Goal: Information Seeking & Learning: Learn about a topic

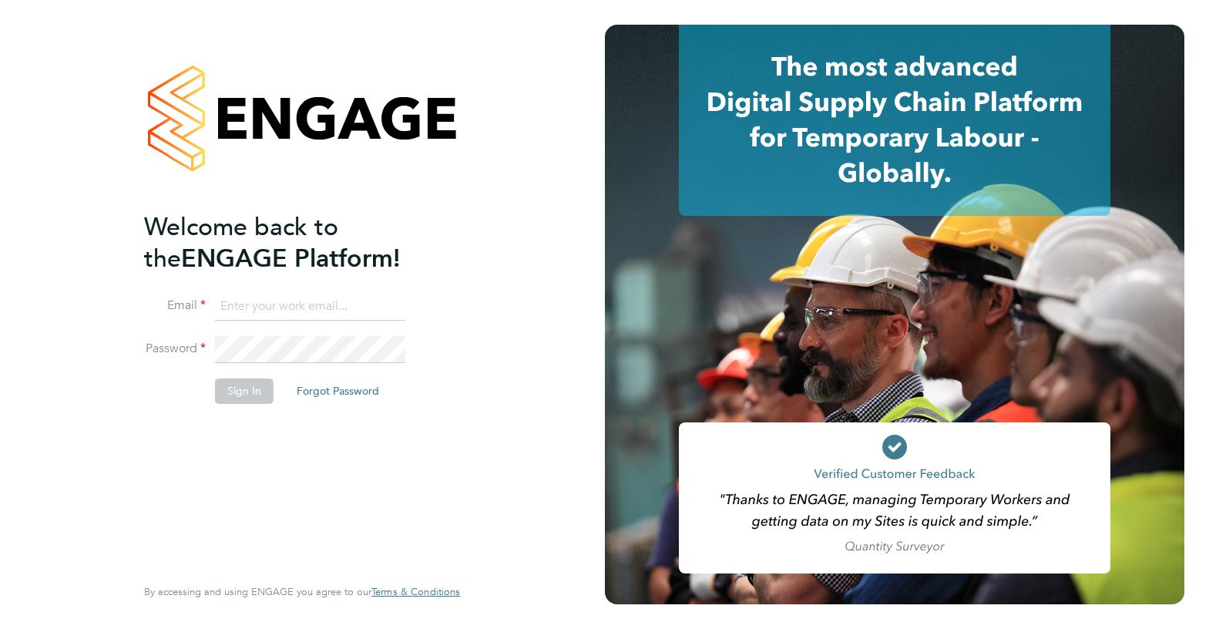
type input "montysymons@jambo.co"
click at [245, 391] on button "Sign In" at bounding box center [244, 390] width 59 height 25
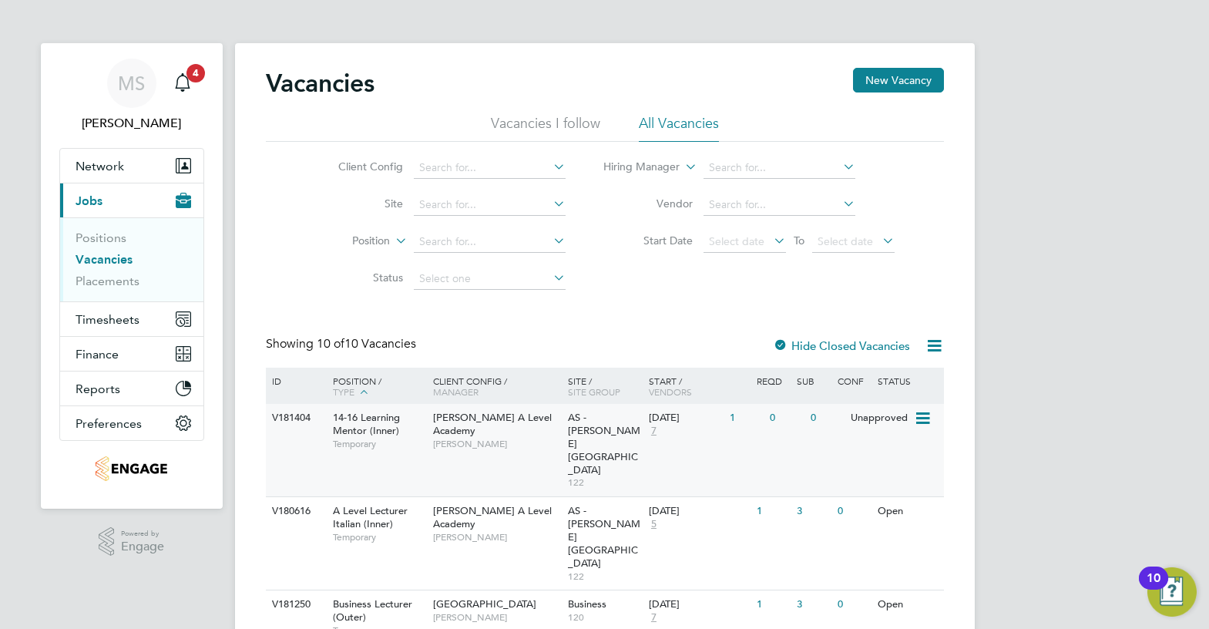
click at [614, 427] on div "AS - Attlee Academy 122" at bounding box center [604, 450] width 81 height 92
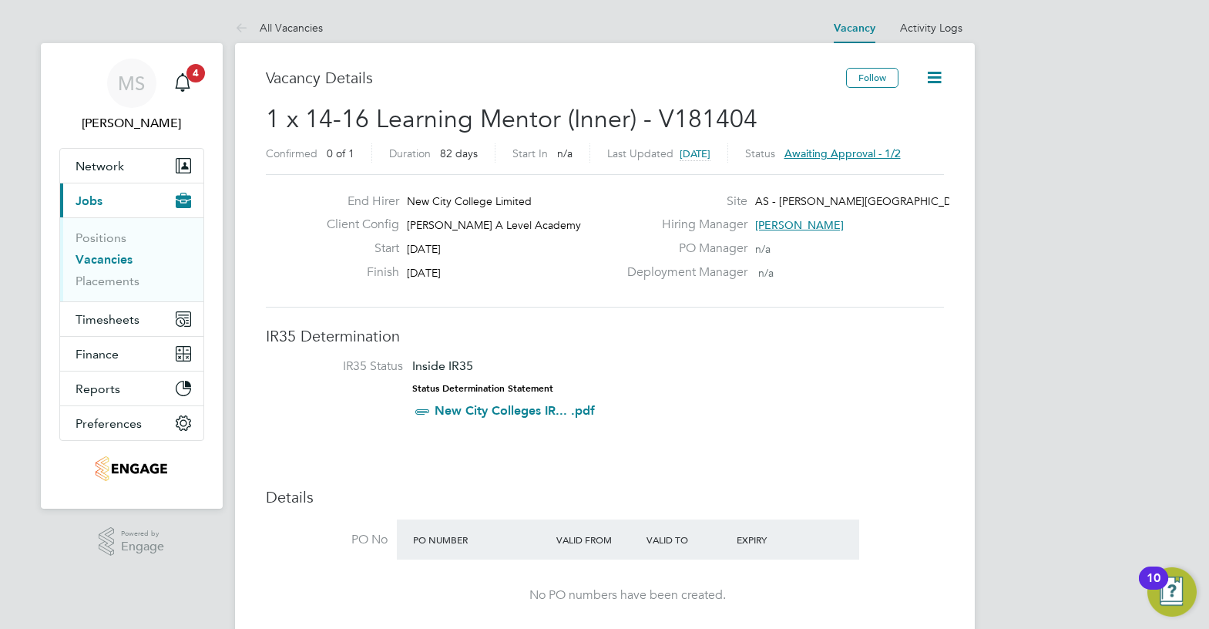
click at [490, 224] on span "[PERSON_NAME] A Level Academy" at bounding box center [494, 225] width 174 height 14
copy div "[PERSON_NAME] A Level Academy Start"
click at [584, 234] on div "Client Config [PERSON_NAME] A Level Academy" at bounding box center [466, 229] width 304 height 24
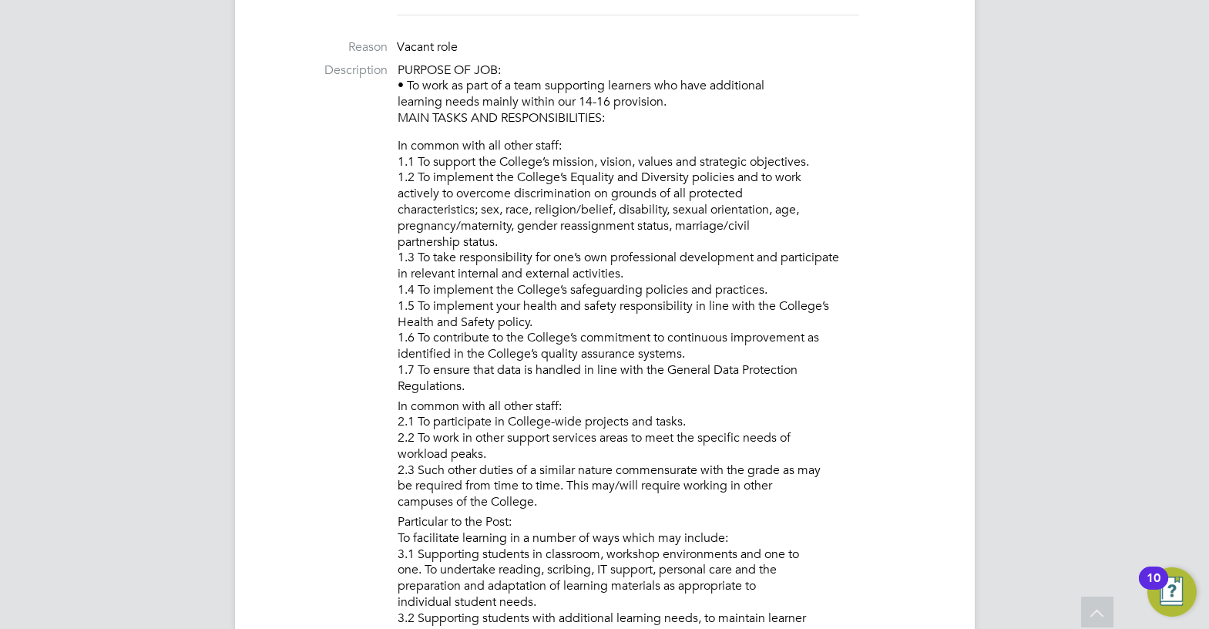
scroll to position [154, 0]
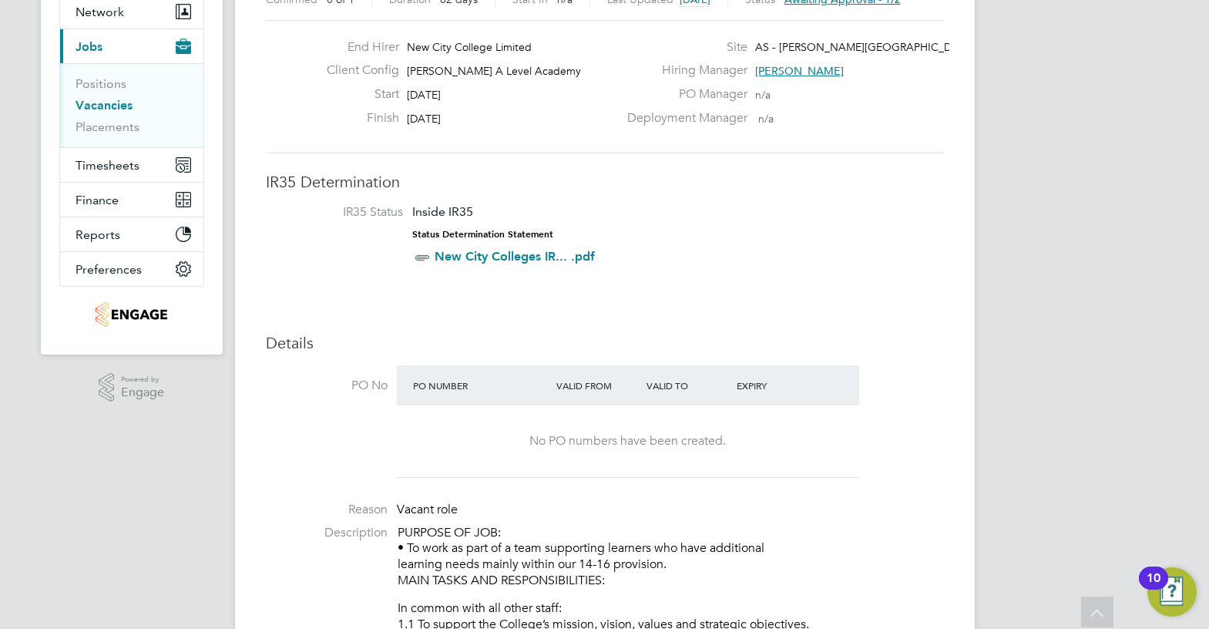
click at [620, 439] on div "No PO numbers have been created." at bounding box center [628, 441] width 432 height 16
drag, startPoint x: 664, startPoint y: 436, endPoint x: 702, endPoint y: 442, distance: 39.0
click at [664, 437] on div "No PO numbers have been created." at bounding box center [628, 441] width 432 height 16
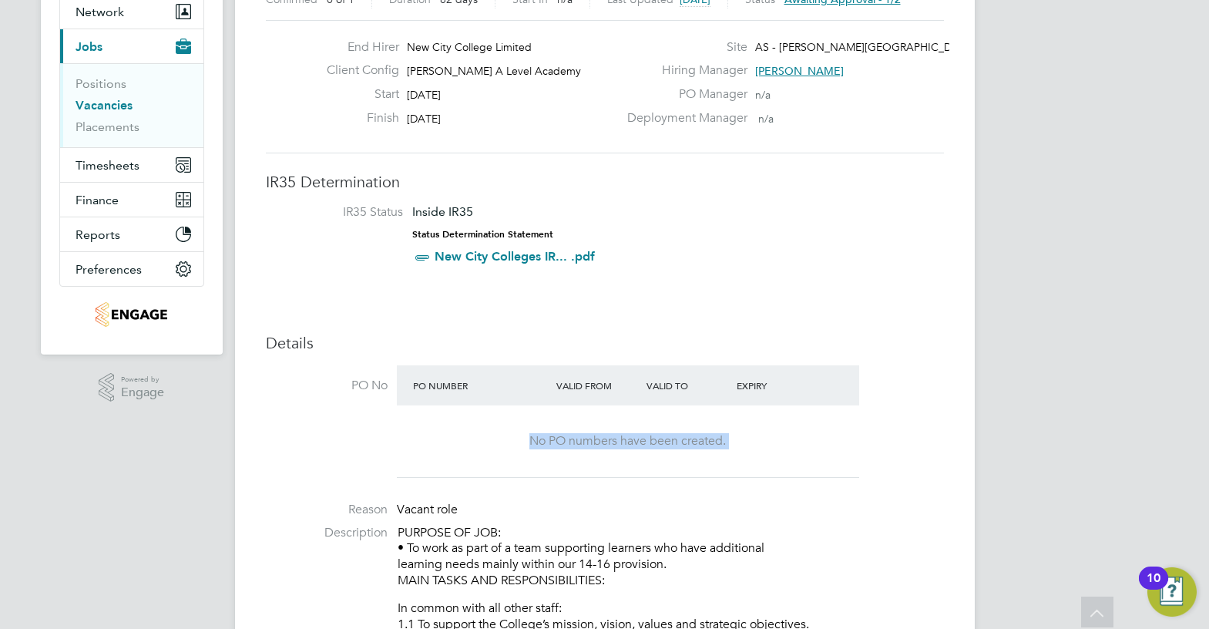
click at [711, 442] on div "No PO numbers have been created." at bounding box center [628, 441] width 432 height 16
drag, startPoint x: 725, startPoint y: 440, endPoint x: 531, endPoint y: 442, distance: 194.3
click at [531, 442] on div "No PO numbers have been created." at bounding box center [628, 441] width 432 height 16
click at [629, 457] on div "No PO numbers have been created." at bounding box center [628, 441] width 432 height 72
drag, startPoint x: 727, startPoint y: 439, endPoint x: 490, endPoint y: 446, distance: 236.7
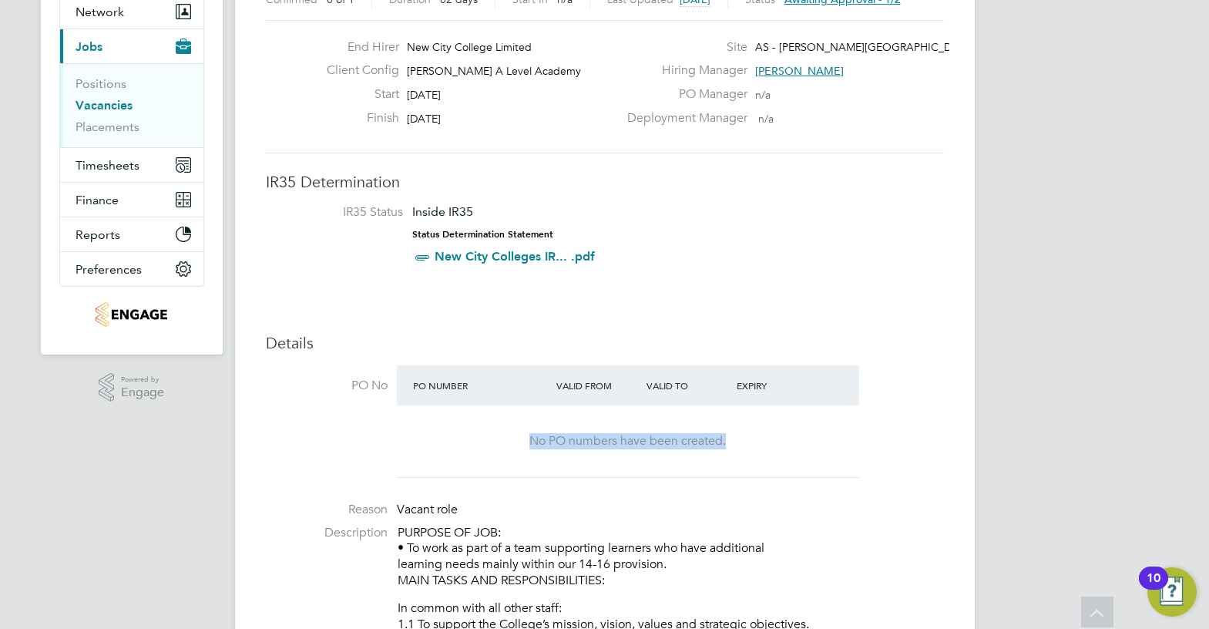
click at [490, 446] on div "No PO numbers have been created." at bounding box center [628, 441] width 432 height 16
click at [610, 456] on div "No PO numbers have been created." at bounding box center [628, 441] width 432 height 72
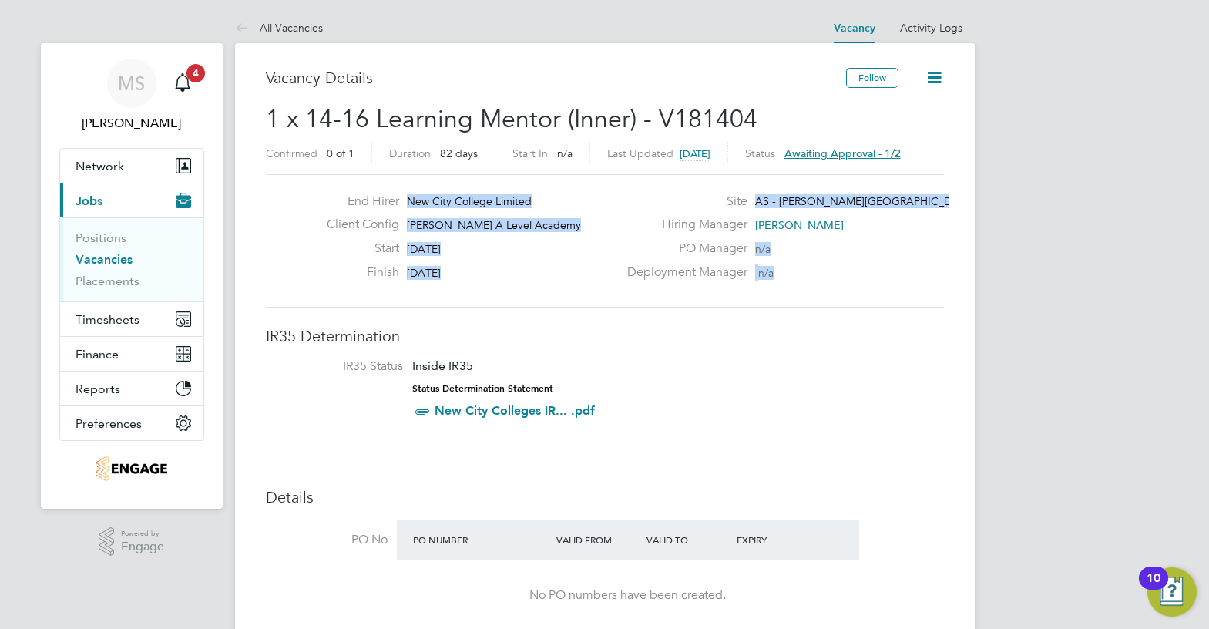
drag, startPoint x: 786, startPoint y: 271, endPoint x: 351, endPoint y: 197, distance: 441.6
click at [351, 197] on div "End Hirer New City College Limited Client Config [PERSON_NAME] A Level Academy …" at bounding box center [605, 240] width 691 height 95
click at [742, 261] on div "PO Manager n/a" at bounding box center [783, 252] width 331 height 24
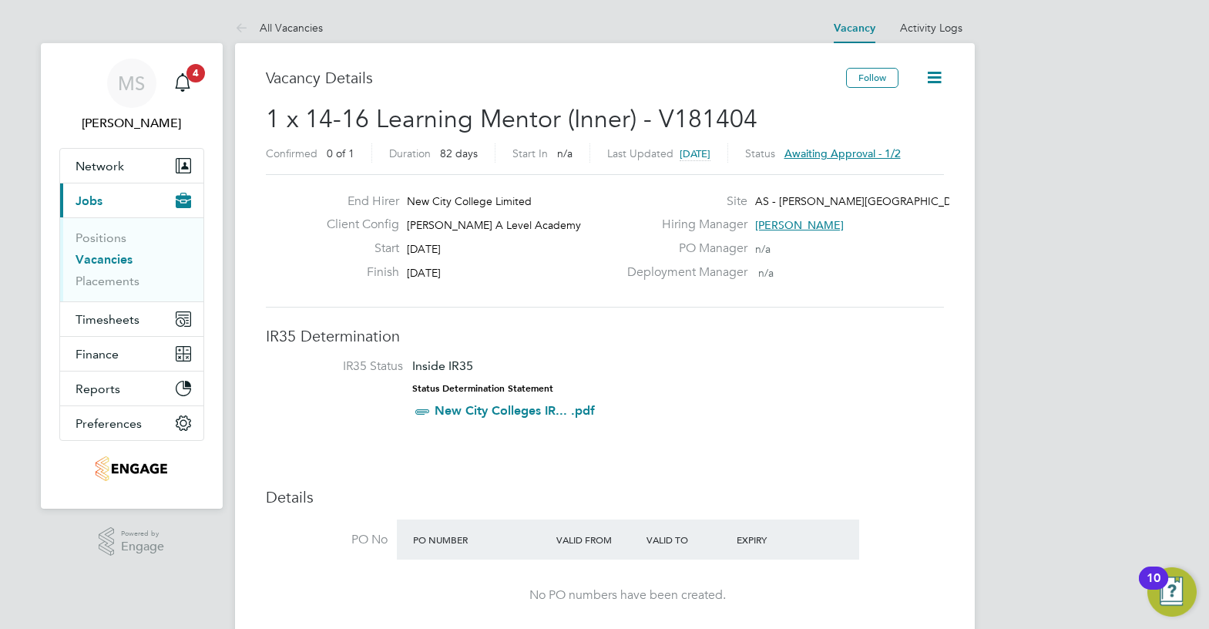
click at [777, 271] on div "Deployment Manager n/a" at bounding box center [783, 276] width 331 height 24
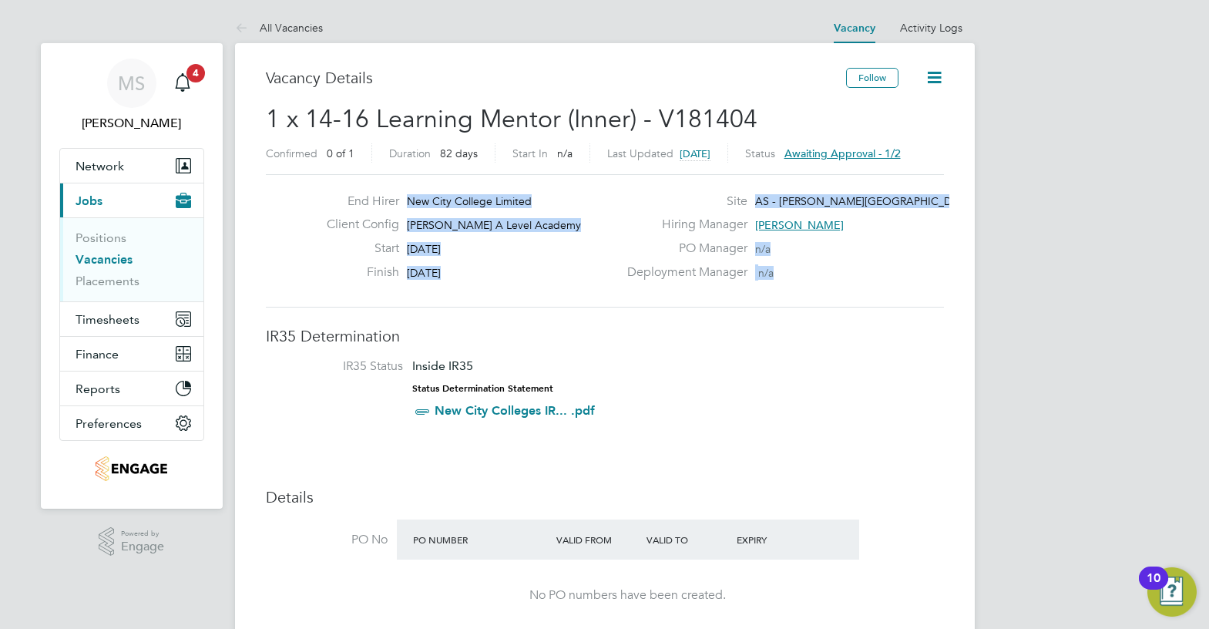
drag, startPoint x: 775, startPoint y: 271, endPoint x: 372, endPoint y: 210, distance: 407.7
click at [372, 210] on div "End Hirer New City College Limited Client Config [PERSON_NAME] A Level Academy …" at bounding box center [605, 240] width 691 height 95
click at [768, 267] on span "n/a" at bounding box center [765, 273] width 15 height 14
drag, startPoint x: 779, startPoint y: 271, endPoint x: 370, endPoint y: 199, distance: 415.7
click at [370, 199] on div "End Hirer New City College Limited Client Config [PERSON_NAME] A Level Academy …" at bounding box center [605, 240] width 691 height 95
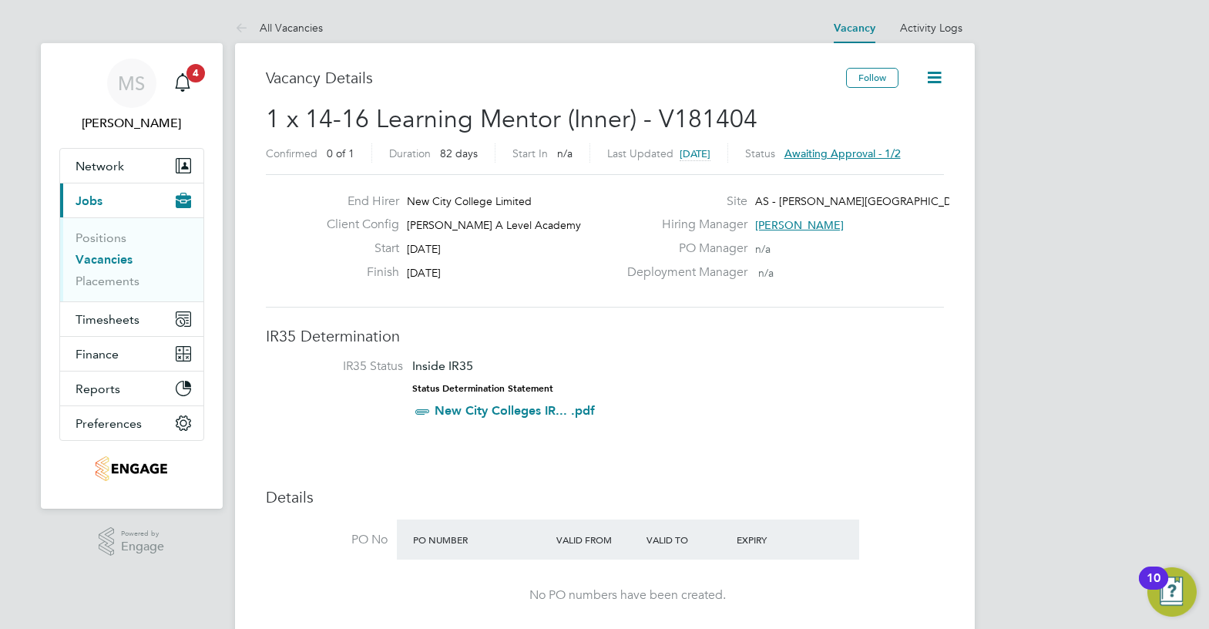
click at [900, 271] on div "Deployment Manager n/a" at bounding box center [783, 276] width 331 height 24
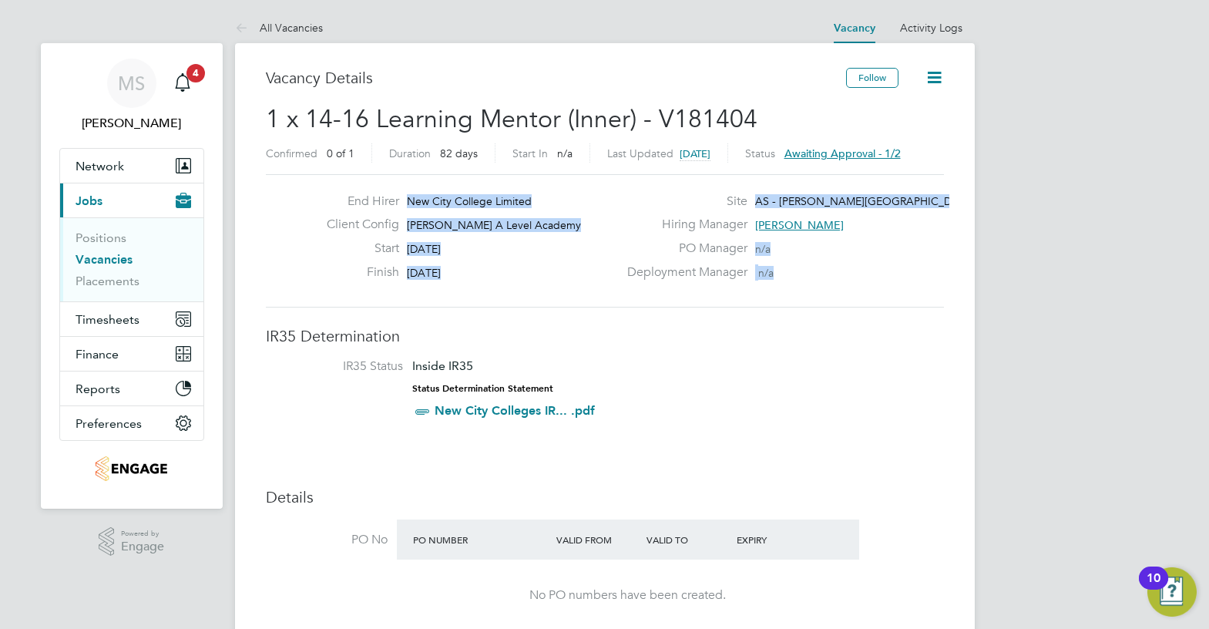
drag, startPoint x: 811, startPoint y: 267, endPoint x: 274, endPoint y: 217, distance: 539.7
click at [274, 217] on div "End Hirer New City College Limited Client Config [PERSON_NAME] A Level Academy …" at bounding box center [605, 240] width 691 height 95
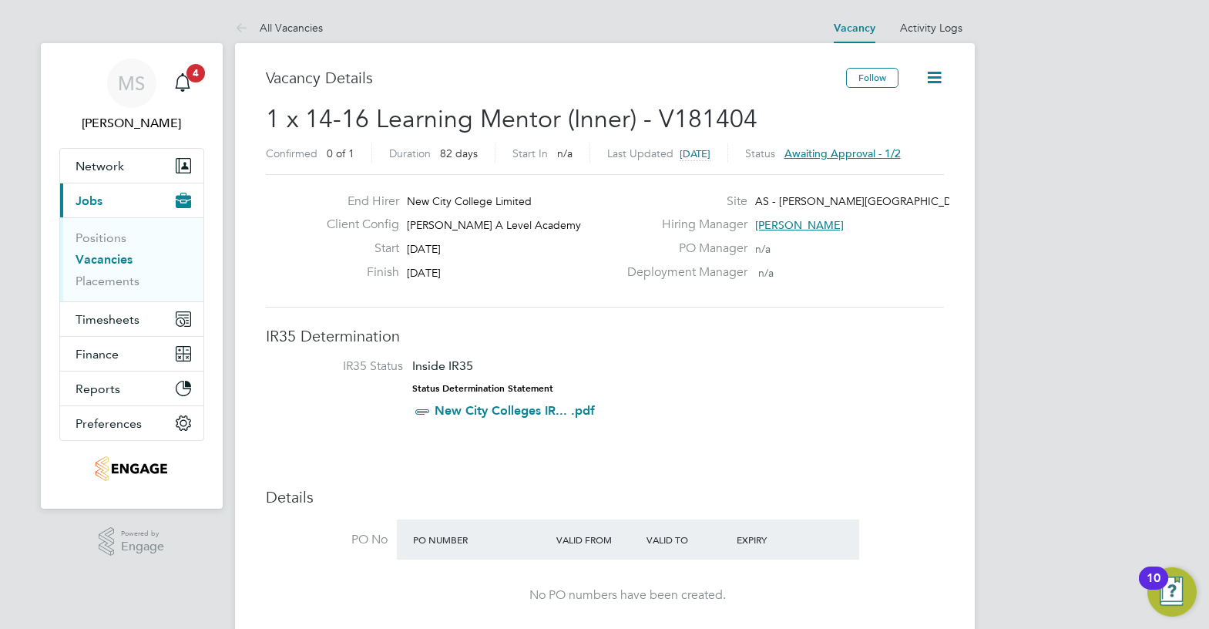
drag, startPoint x: 807, startPoint y: 335, endPoint x: 799, endPoint y: 318, distance: 19.3
click at [807, 335] on h3 "IR35 Determination" at bounding box center [605, 336] width 678 height 20
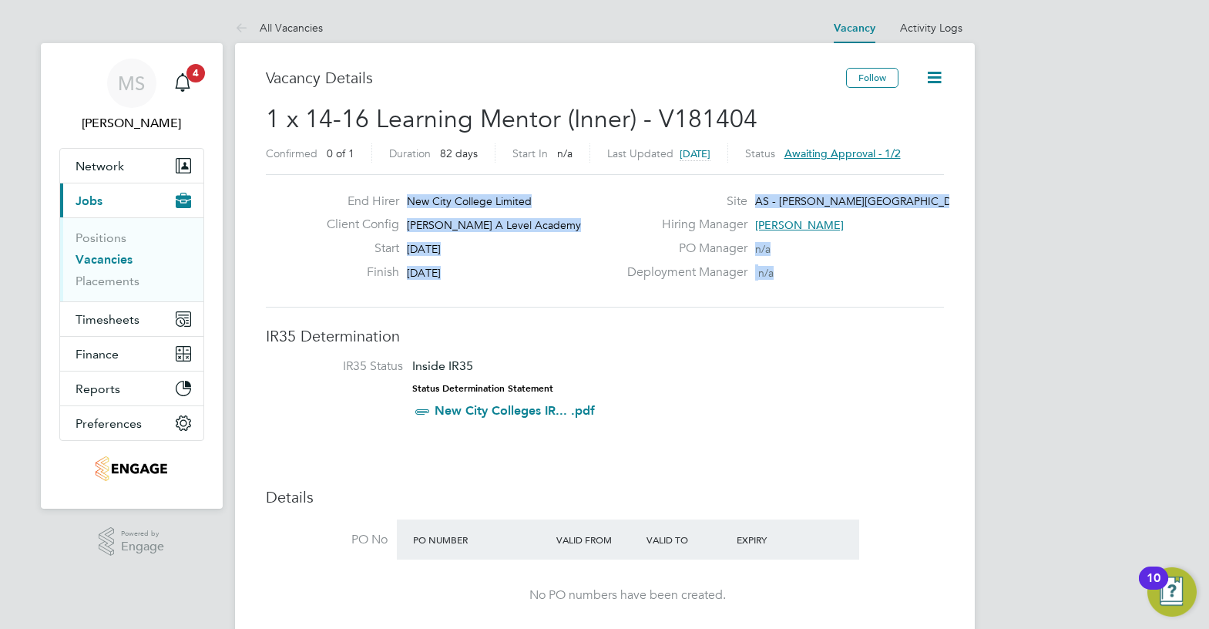
drag, startPoint x: 806, startPoint y: 271, endPoint x: 395, endPoint y: 209, distance: 416.3
click at [395, 209] on div "End Hirer New City College Limited Client Config [PERSON_NAME] A Level Academy …" at bounding box center [605, 240] width 691 height 95
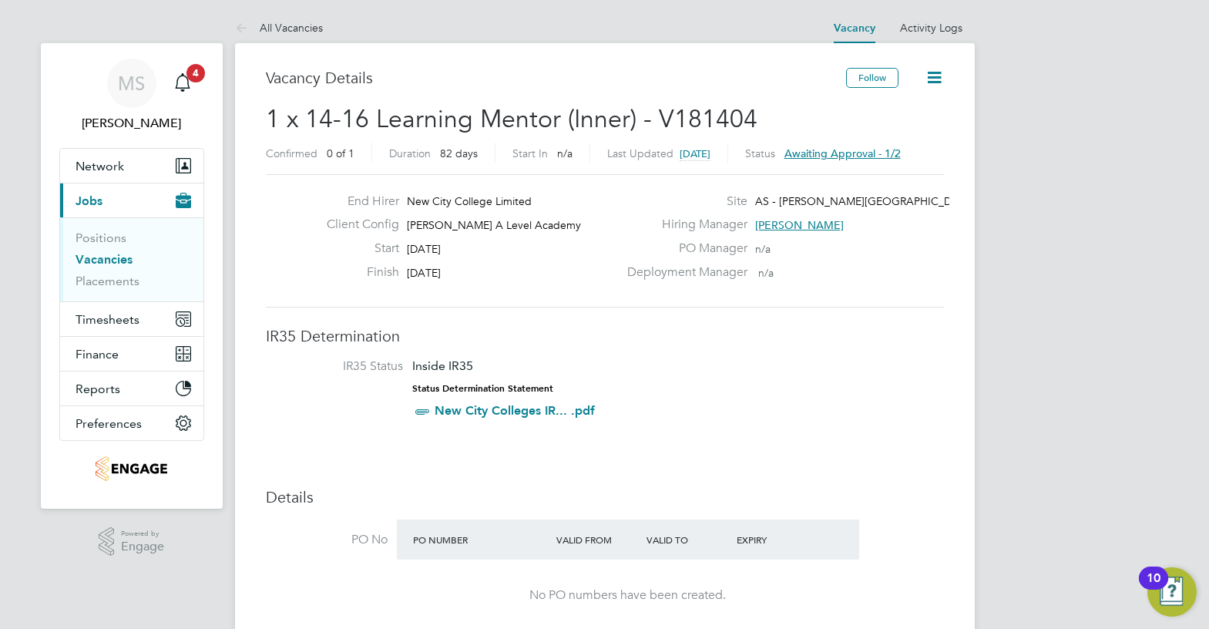
click at [793, 274] on div "Deployment Manager n/a" at bounding box center [783, 276] width 331 height 24
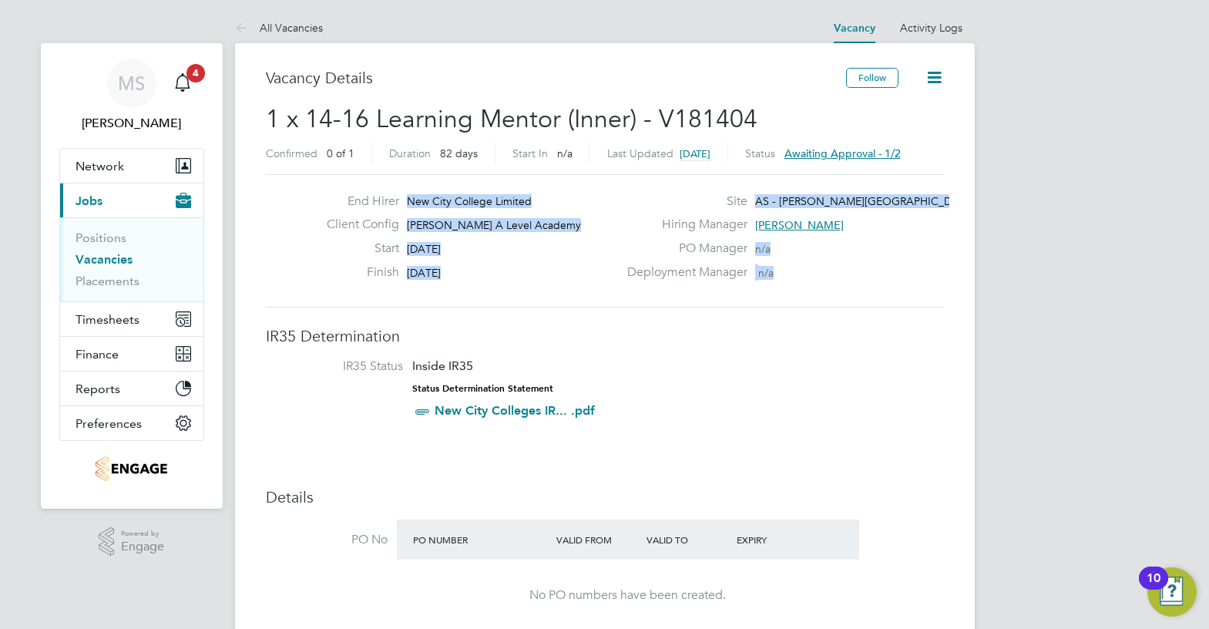
drag, startPoint x: 789, startPoint y: 251, endPoint x: 371, endPoint y: 197, distance: 421.2
click at [371, 197] on div "End Hirer New City College Limited Client Config [PERSON_NAME] A Level Academy …" at bounding box center [605, 240] width 691 height 95
click at [893, 252] on div "PO Manager n/a" at bounding box center [783, 252] width 331 height 24
click at [802, 251] on div "PO Manager n/a" at bounding box center [783, 252] width 331 height 24
drag, startPoint x: 789, startPoint y: 270, endPoint x: 379, endPoint y: 191, distance: 416.8
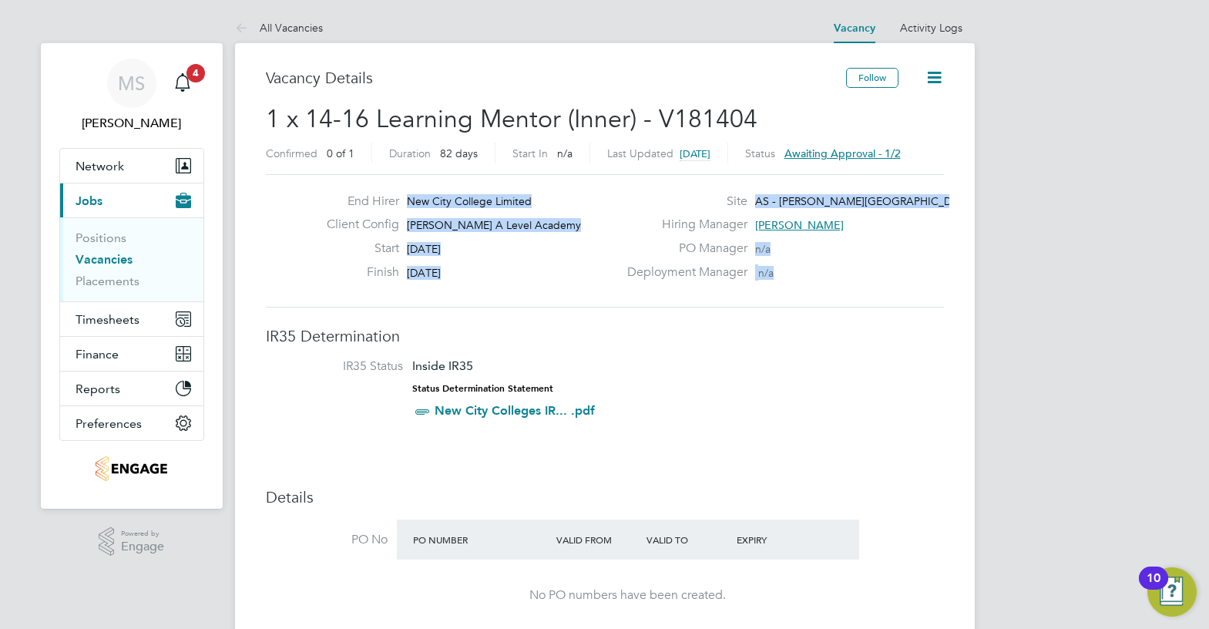
click at [379, 191] on div "End Hirer New City College Limited Client Config [PERSON_NAME] A Level Academy …" at bounding box center [605, 240] width 678 height 133
click at [869, 249] on div "PO Manager n/a" at bounding box center [783, 252] width 331 height 24
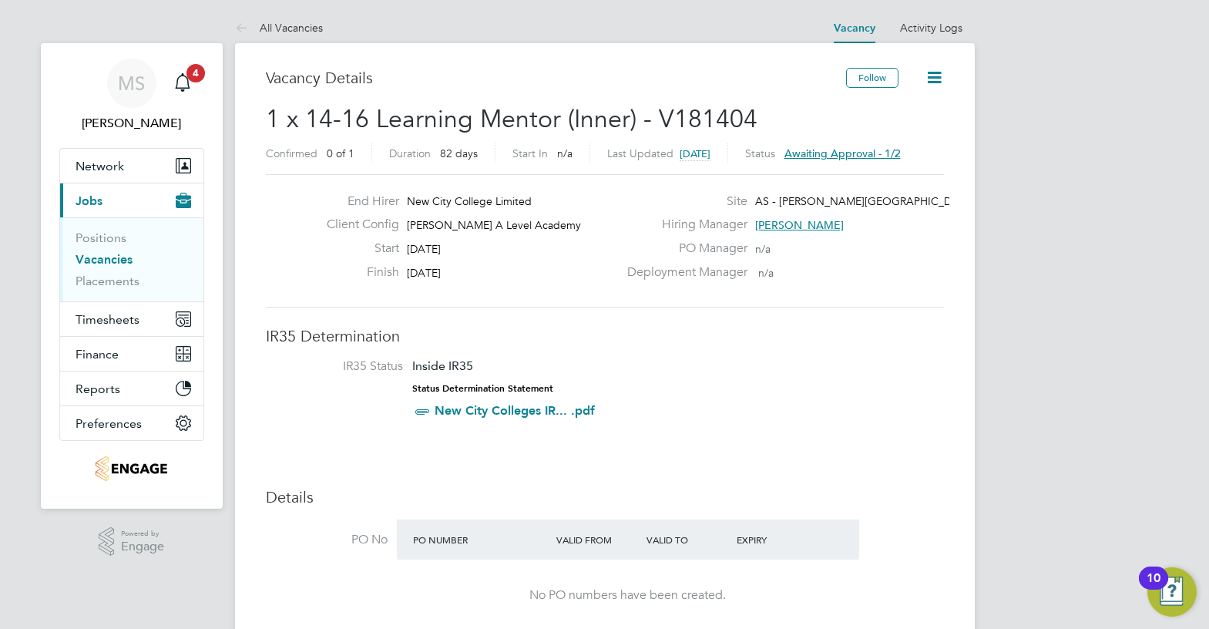
drag, startPoint x: 467, startPoint y: 264, endPoint x: 338, endPoint y: 183, distance: 152.7
click at [338, 183] on div "End Hirer New City College Limited Client Config [PERSON_NAME] A Level Academy …" at bounding box center [605, 240] width 678 height 133
click at [500, 274] on div "Finish [DATE]" at bounding box center [466, 276] width 304 height 24
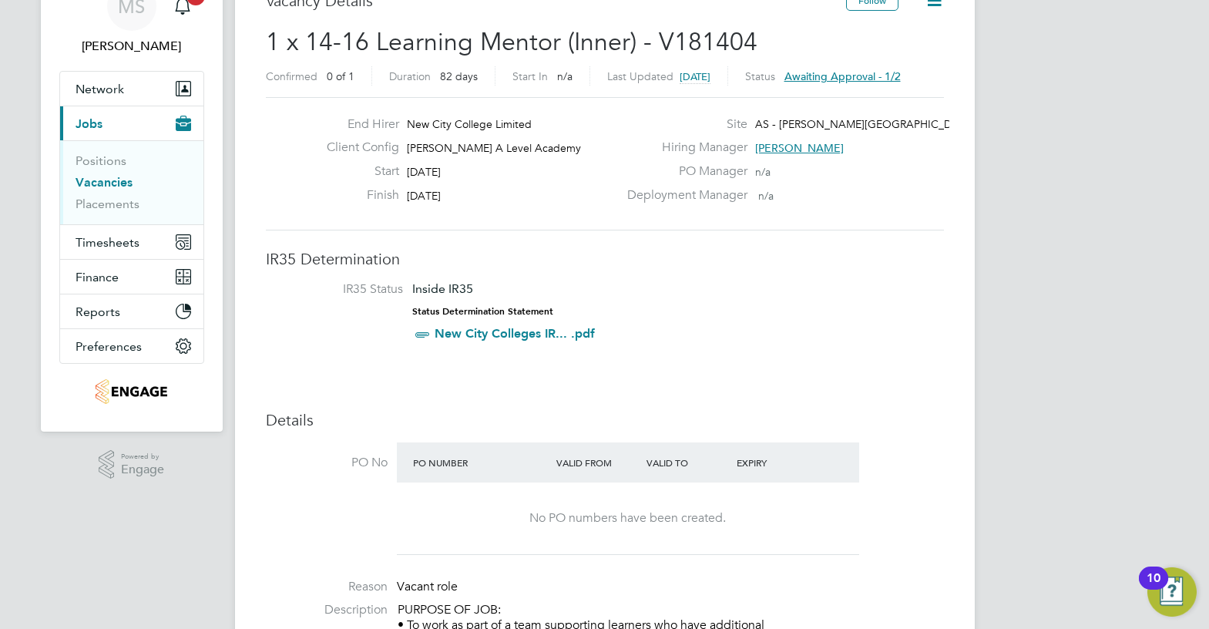
scroll to position [462, 0]
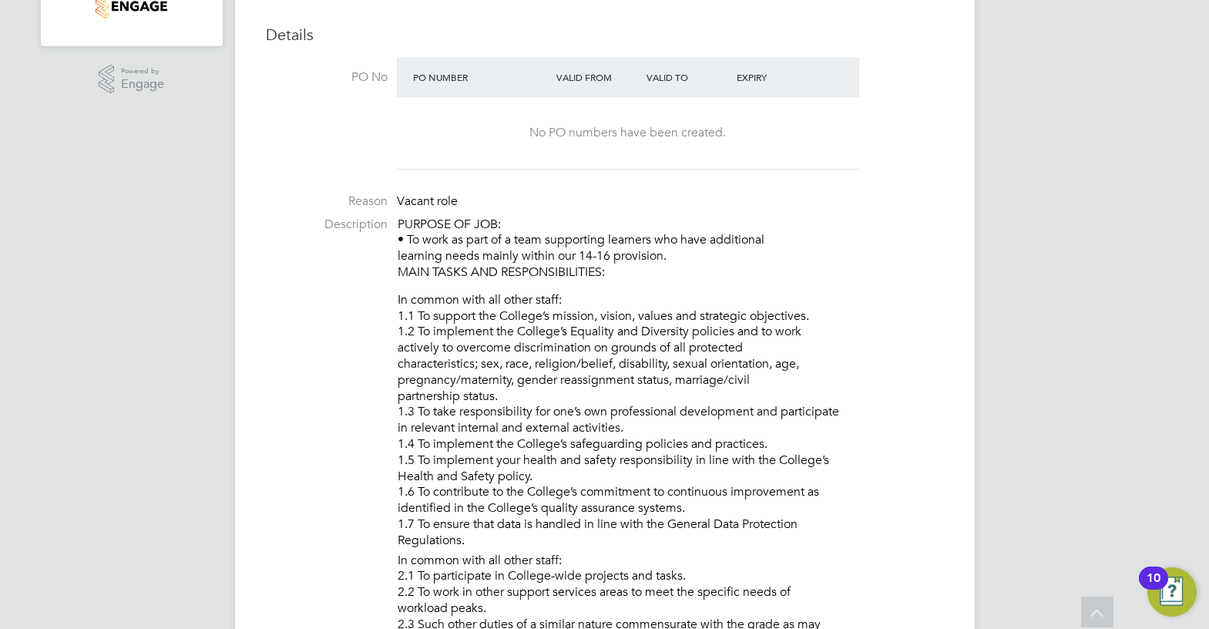
drag, startPoint x: 747, startPoint y: 348, endPoint x: 423, endPoint y: 327, distance: 324.5
click at [423, 327] on li "In common with all other staff: 1.1 To support the College’s mission, vision, v…" at bounding box center [671, 422] width 547 height 261
drag, startPoint x: 540, startPoint y: 340, endPoint x: 752, endPoint y: 343, distance: 212.0
click at [540, 341] on li "In common with all other staff: 1.1 To support the College’s mission, vision, v…" at bounding box center [671, 422] width 547 height 261
click at [758, 345] on li "In common with all other staff: 1.1 To support the College’s mission, vision, v…" at bounding box center [671, 422] width 547 height 261
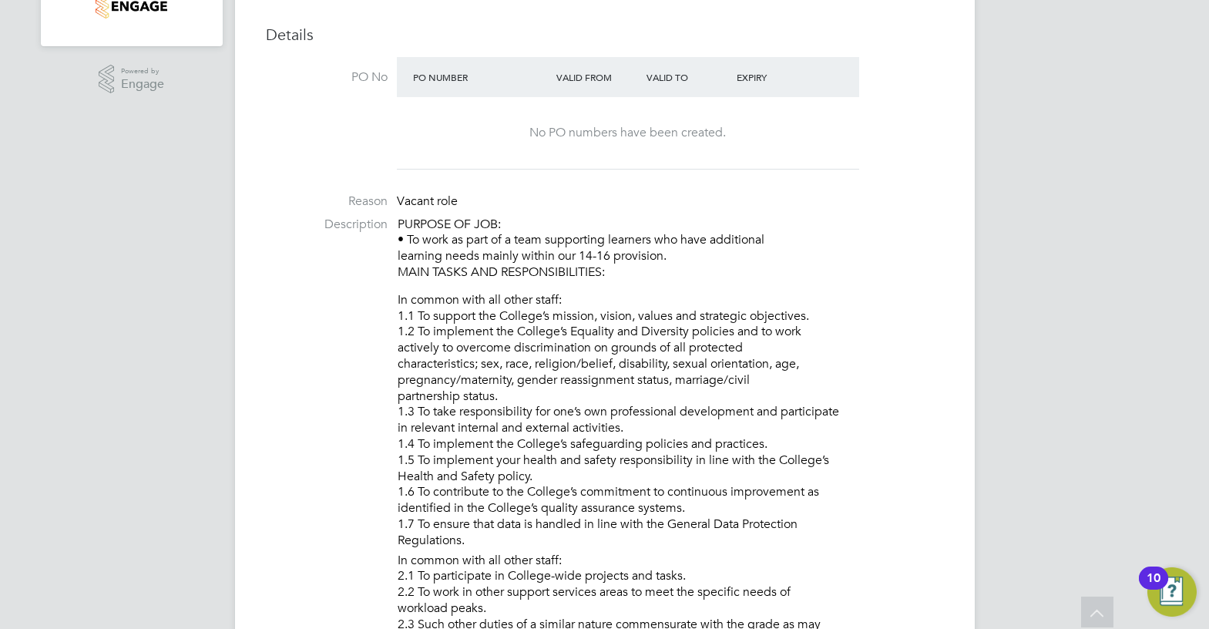
drag, startPoint x: 745, startPoint y: 346, endPoint x: 420, endPoint y: 321, distance: 325.5
click at [420, 321] on li "In common with all other staff: 1.1 To support the College’s mission, vision, v…" at bounding box center [671, 422] width 547 height 261
click at [540, 345] on li "In common with all other staff: 1.1 To support the College’s mission, vision, v…" at bounding box center [671, 422] width 547 height 261
drag, startPoint x: 743, startPoint y: 348, endPoint x: 415, endPoint y: 311, distance: 329.7
click at [415, 311] on li "In common with all other staff: 1.1 To support the College’s mission, vision, v…" at bounding box center [671, 422] width 547 height 261
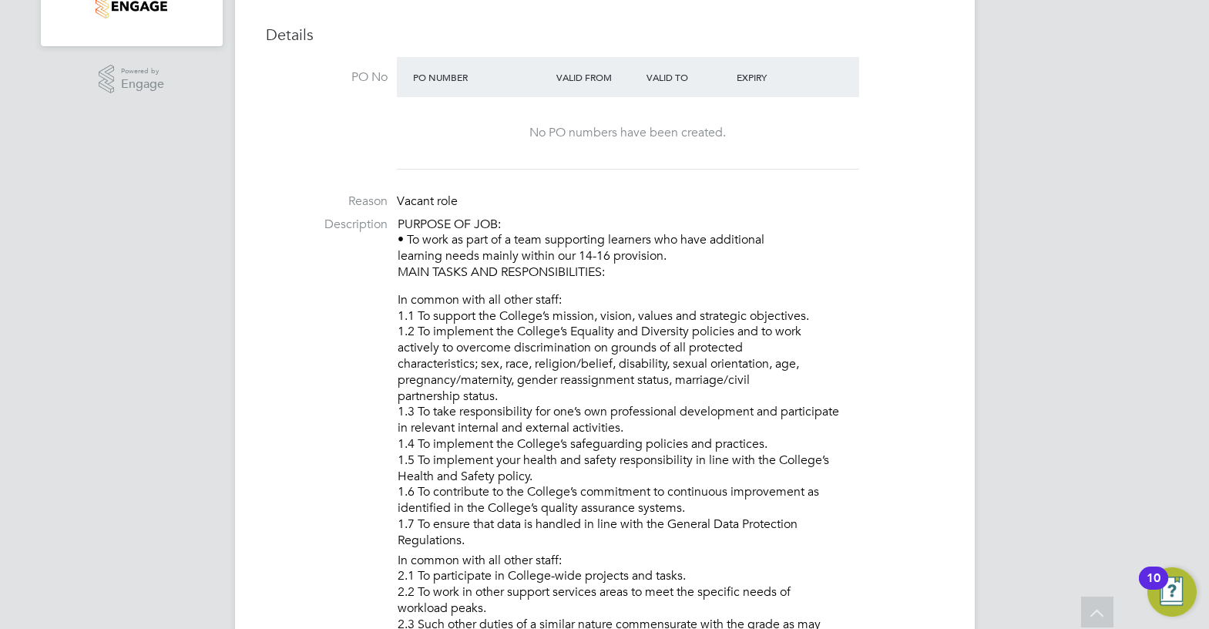
click at [580, 344] on li "In common with all other staff: 1.1 To support the College’s mission, vision, v…" at bounding box center [671, 422] width 547 height 261
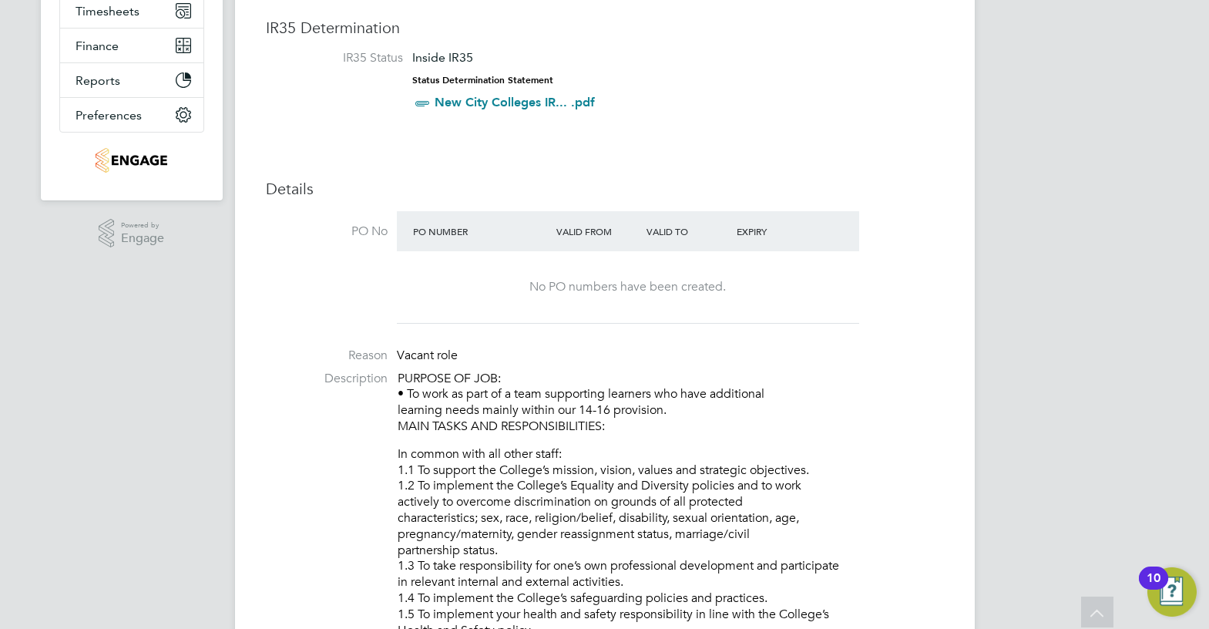
scroll to position [0, 0]
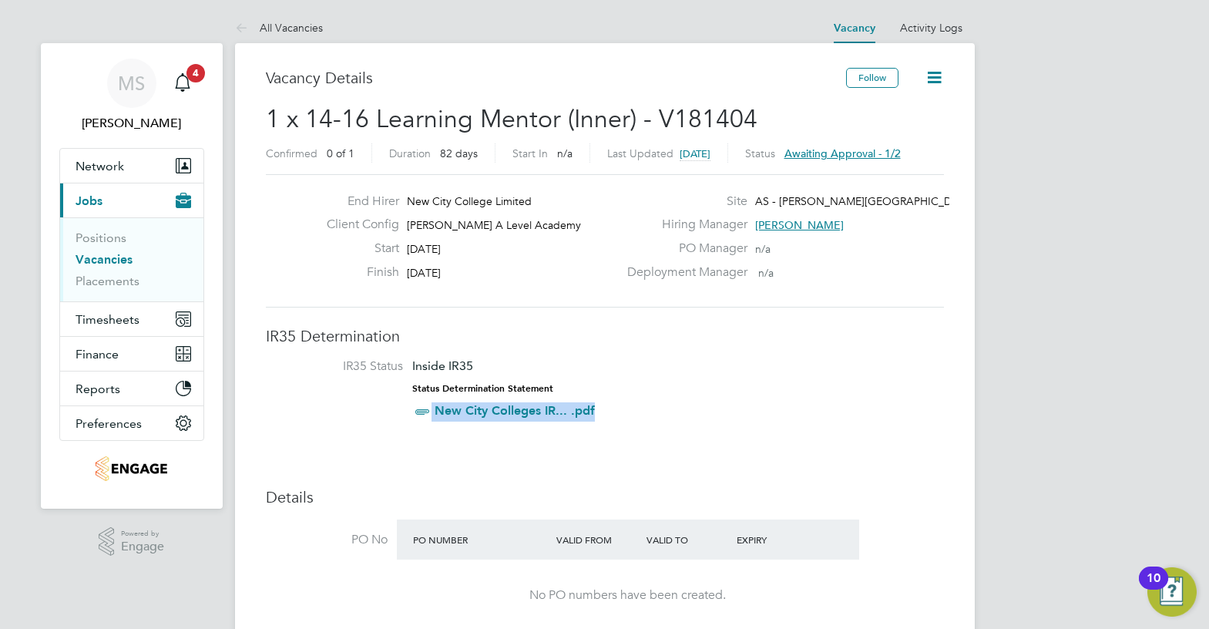
drag, startPoint x: 619, startPoint y: 409, endPoint x: 430, endPoint y: 409, distance: 188.8
click at [430, 409] on li "IR35 Status Inside IR35 Status Determination Statement New City Colleges IR... …" at bounding box center [604, 391] width 647 height 67
drag, startPoint x: 550, startPoint y: 389, endPoint x: 388, endPoint y: 368, distance: 164.0
click at [388, 368] on li "IR35 Status Inside IR35 Status Determination Statement New City Colleges IR... …" at bounding box center [604, 391] width 647 height 67
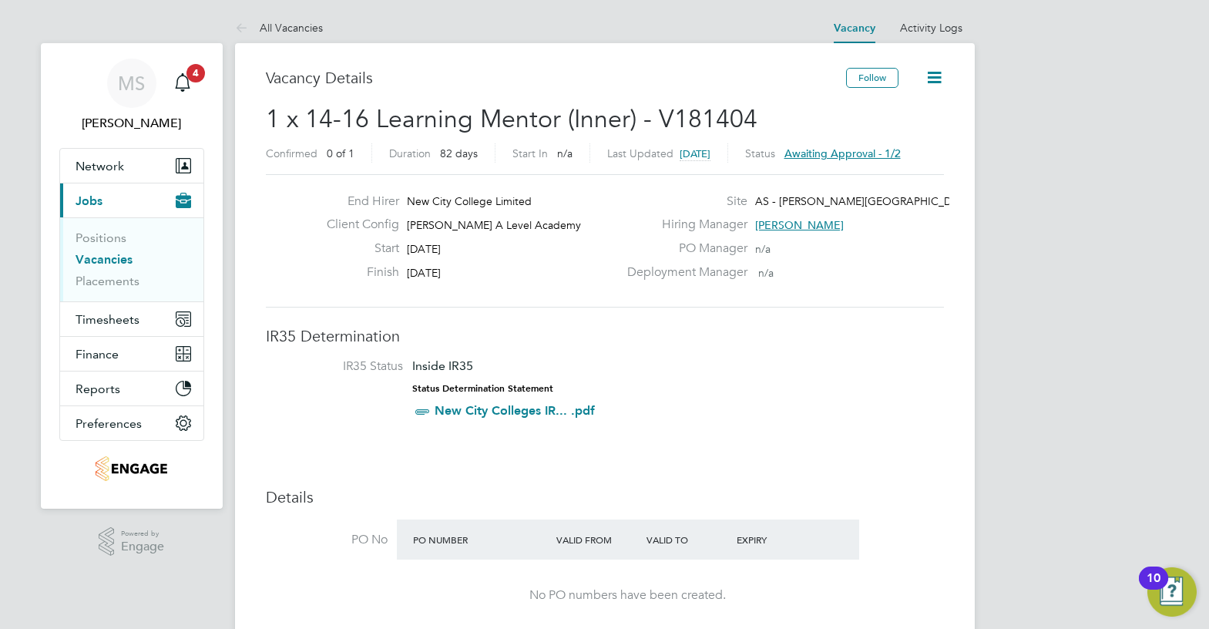
click at [614, 362] on li "IR35 Status Inside IR35 Status Determination Statement New City Colleges IR... …" at bounding box center [604, 391] width 647 height 67
drag, startPoint x: 776, startPoint y: 266, endPoint x: 681, endPoint y: 194, distance: 118.9
click at [681, 194] on div "Site AS - [PERSON_NAME] Academy Hiring Manager [PERSON_NAME] PO Manager n/a Dep…" at bounding box center [783, 240] width 331 height 95
click at [774, 267] on span "n/a" at bounding box center [765, 273] width 15 height 14
drag, startPoint x: 485, startPoint y: 268, endPoint x: 410, endPoint y: 191, distance: 107.4
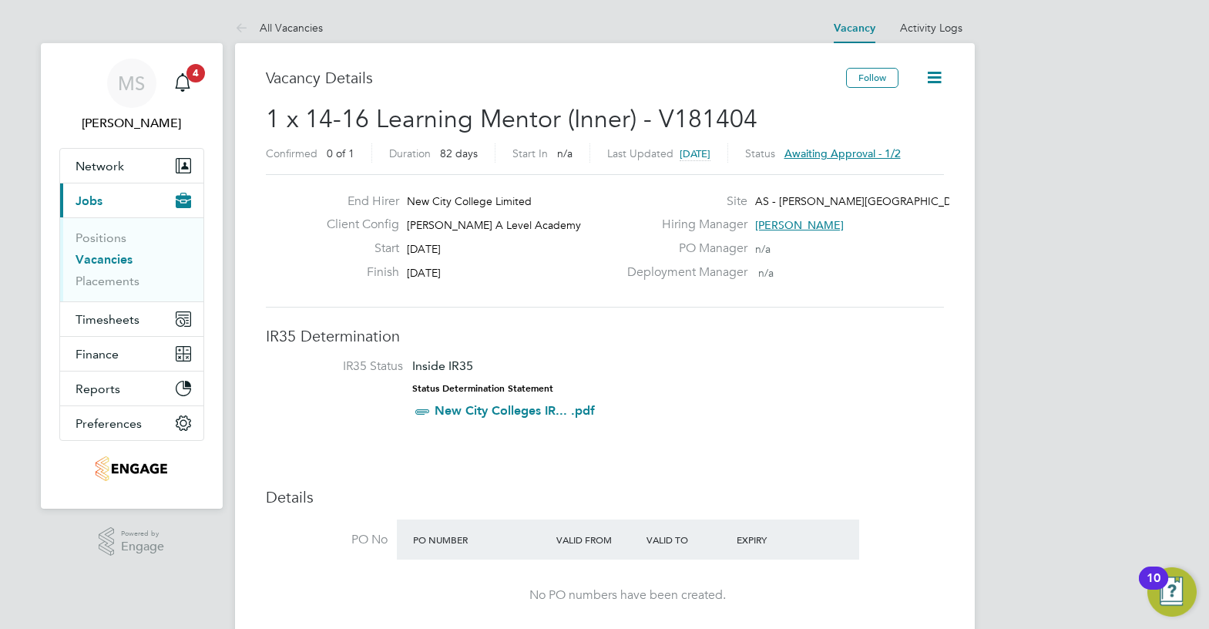
click at [410, 191] on div "End Hirer New City College Limited Client Config [PERSON_NAME] A Level Academy …" at bounding box center [605, 240] width 678 height 133
click at [536, 220] on div "Client Config [PERSON_NAME] A Level Academy" at bounding box center [466, 229] width 304 height 24
click at [785, 267] on div "Deployment Manager n/a" at bounding box center [783, 276] width 331 height 24
drag, startPoint x: 788, startPoint y: 281, endPoint x: 705, endPoint y: 174, distance: 135.2
click at [705, 174] on div "End Hirer New City College Limited Client Config [PERSON_NAME] A Level Academy …" at bounding box center [605, 240] width 678 height 133
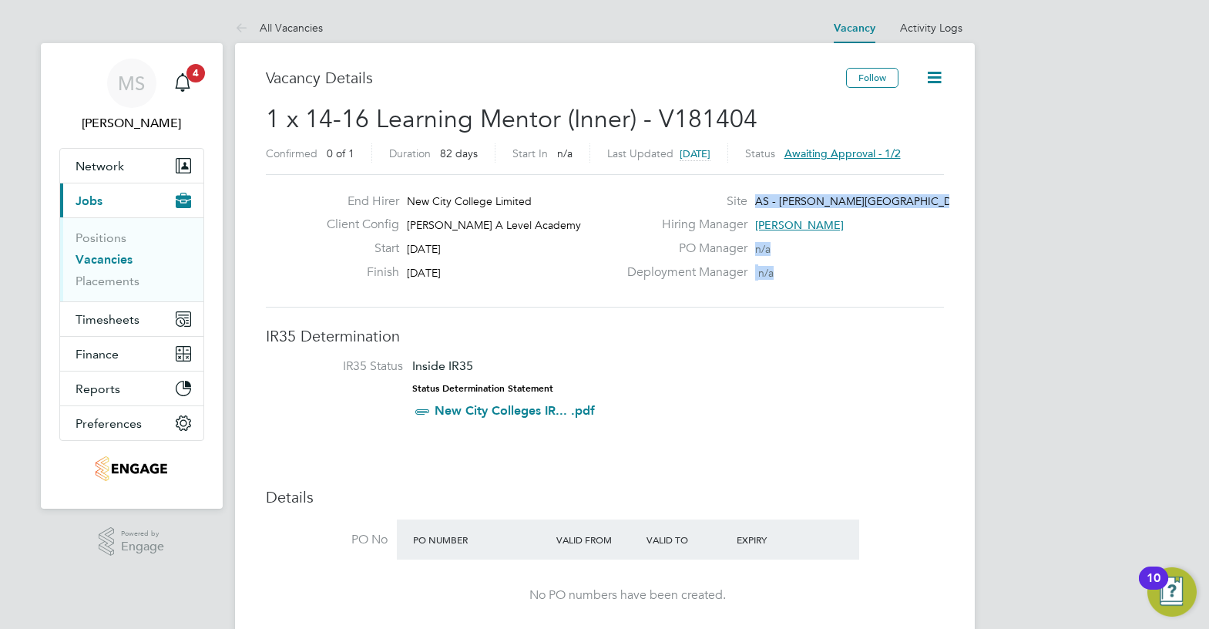
click at [809, 260] on div "PO Manager n/a" at bounding box center [783, 252] width 331 height 24
drag, startPoint x: 785, startPoint y: 266, endPoint x: 742, endPoint y: 227, distance: 58.4
click at [694, 190] on div "End Hirer New City College Limited Client Config [PERSON_NAME] A Level Academy …" at bounding box center [605, 240] width 678 height 133
click at [761, 231] on span "[PERSON_NAME]" at bounding box center [799, 225] width 89 height 14
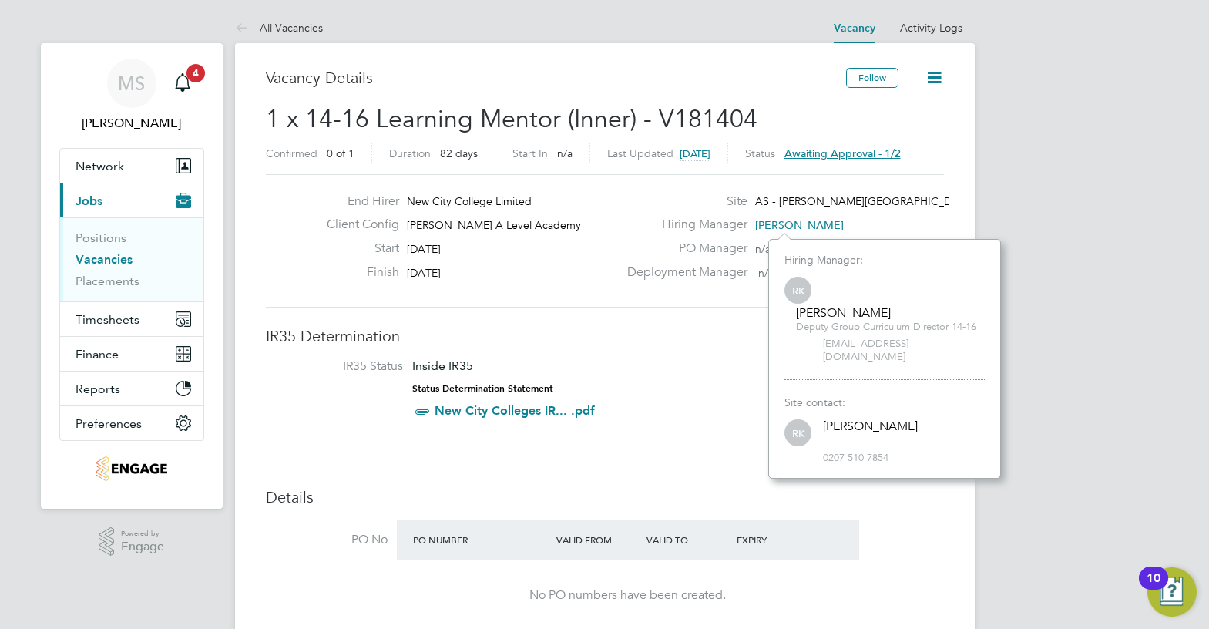
click at [779, 264] on div "Hiring Manager: RK [PERSON_NAME] Deputy Group Curriculum Director 14-16 [EMAIL_…" at bounding box center [885, 359] width 233 height 240
click at [928, 213] on div "Site AS - [PERSON_NAME][GEOGRAPHIC_DATA]" at bounding box center [783, 205] width 331 height 24
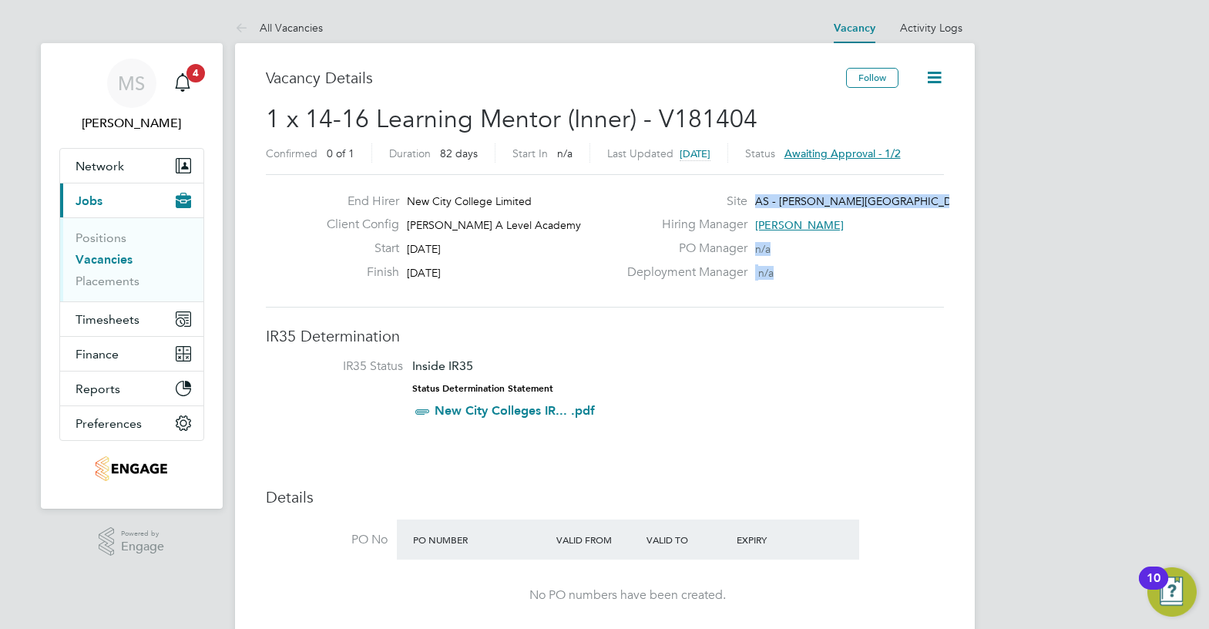
drag, startPoint x: 810, startPoint y: 275, endPoint x: 738, endPoint y: 196, distance: 107.0
click at [738, 196] on div "Site AS - [PERSON_NAME] Academy Hiring Manager [PERSON_NAME] PO Manager n/a Dep…" at bounding box center [783, 240] width 331 height 95
click at [786, 264] on div "Deployment Manager n/a" at bounding box center [783, 276] width 331 height 24
drag, startPoint x: 473, startPoint y: 274, endPoint x: 382, endPoint y: 189, distance: 124.3
click at [382, 189] on div "End Hirer New City College Limited Client Config [PERSON_NAME] A Level Academy …" at bounding box center [605, 240] width 678 height 133
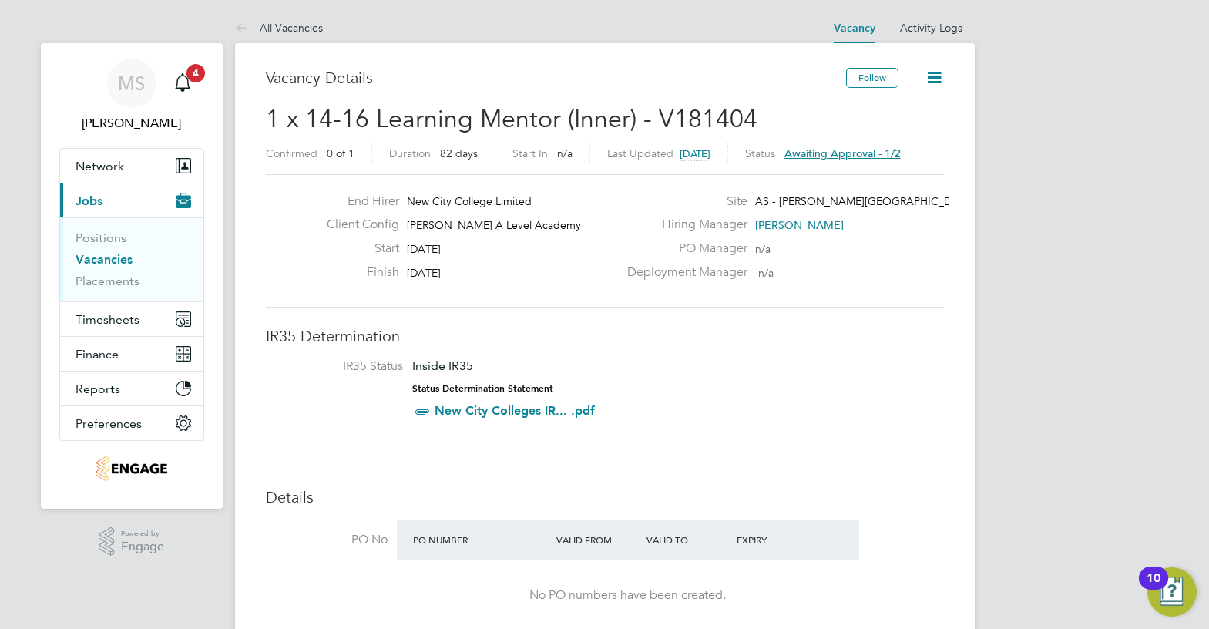
click at [495, 252] on div "Start [DATE]" at bounding box center [466, 252] width 304 height 24
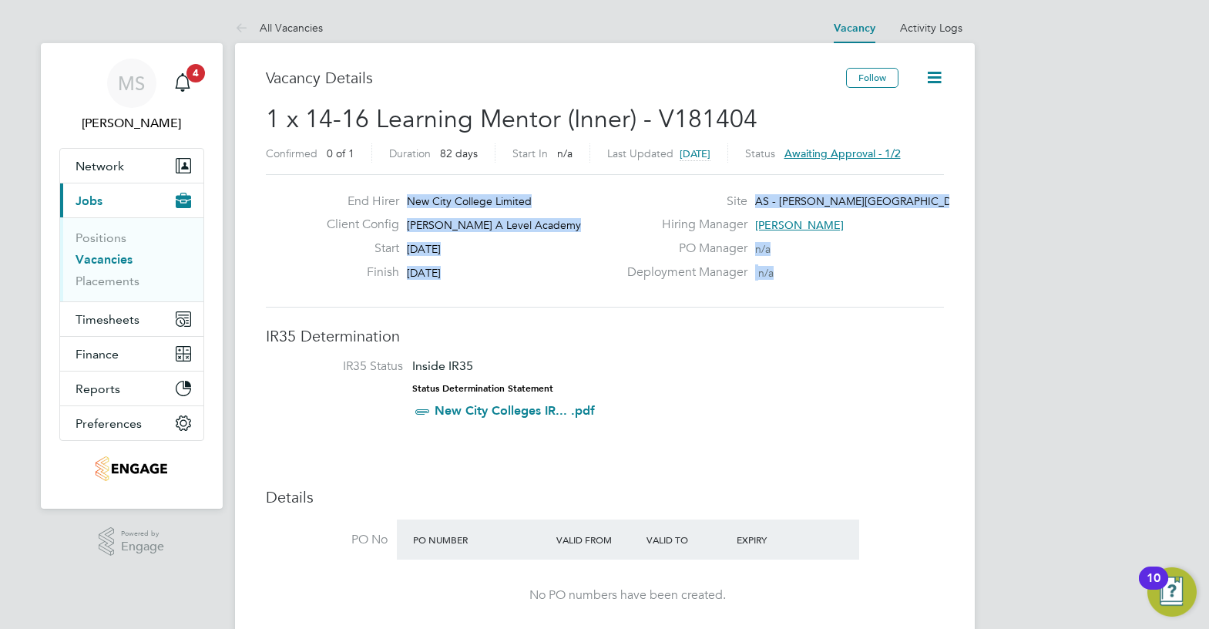
drag, startPoint x: 789, startPoint y: 274, endPoint x: 382, endPoint y: 199, distance: 414.6
click at [382, 199] on div "End Hirer New City College Limited Client Config [PERSON_NAME] A Level Academy …" at bounding box center [605, 240] width 691 height 95
click at [772, 277] on span "n/a" at bounding box center [765, 273] width 15 height 14
drag, startPoint x: 792, startPoint y: 273, endPoint x: 409, endPoint y: 192, distance: 391.6
click at [409, 192] on div "End Hirer New City College Limited Client Config [PERSON_NAME] A Level Academy …" at bounding box center [605, 240] width 678 height 133
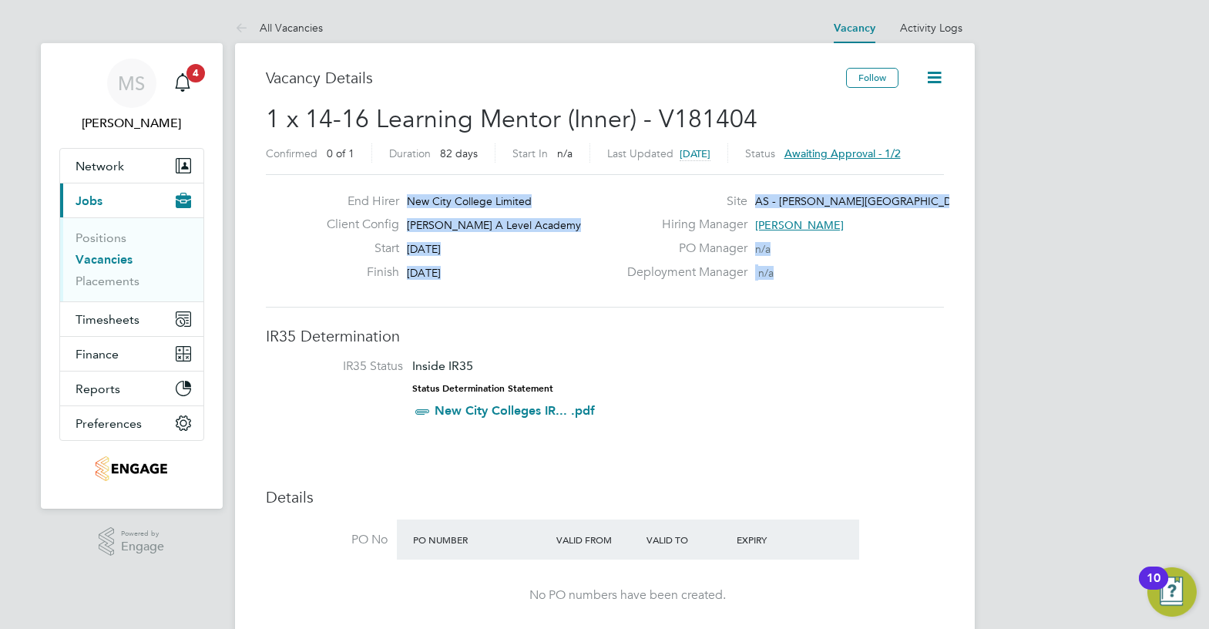
click at [614, 236] on div "Client Config [PERSON_NAME] A Level Academy" at bounding box center [466, 229] width 304 height 24
click at [795, 262] on div "PO Manager n/a" at bounding box center [783, 252] width 331 height 24
drag, startPoint x: 788, startPoint y: 273, endPoint x: 353, endPoint y: 166, distance: 447.7
click at [811, 243] on div "PO Manager n/a" at bounding box center [783, 252] width 331 height 24
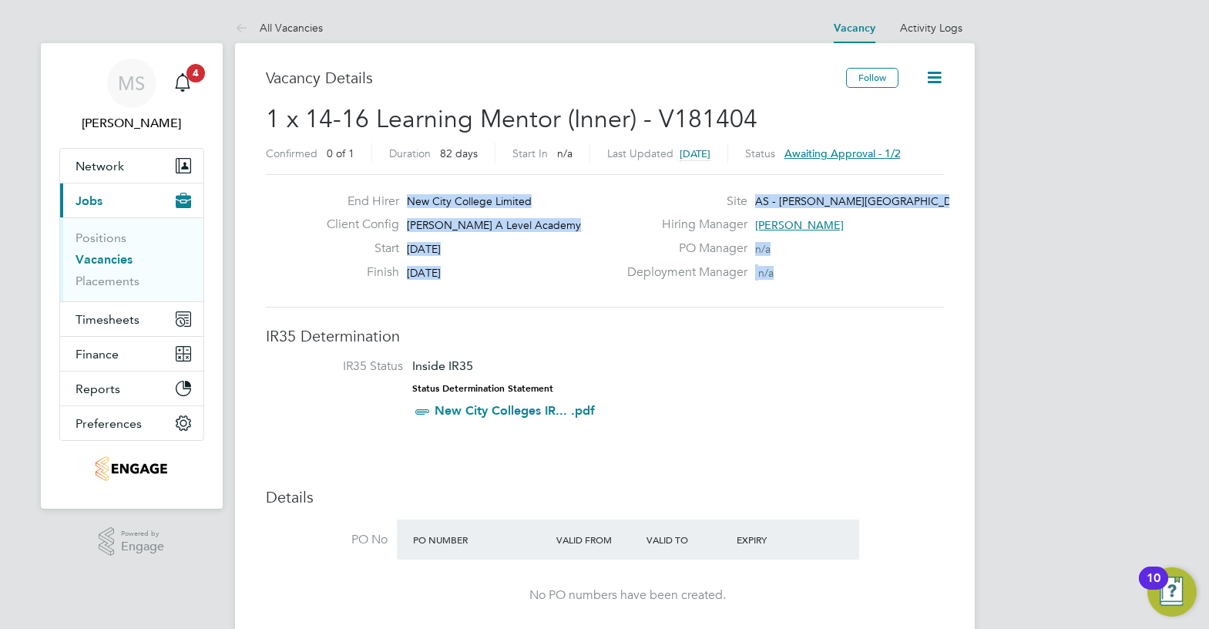
drag, startPoint x: 830, startPoint y: 277, endPoint x: 373, endPoint y: 183, distance: 466.5
click at [373, 183] on div "End Hirer New City College Limited Client Config [PERSON_NAME] A Level Academy …" at bounding box center [605, 240] width 678 height 133
click at [870, 239] on div "Hiring Manager [PERSON_NAME]" at bounding box center [783, 229] width 331 height 24
drag, startPoint x: 806, startPoint y: 271, endPoint x: 304, endPoint y: 190, distance: 508.3
click at [304, 190] on div "End Hirer New City College Limited Client Config [PERSON_NAME] A Level Academy …" at bounding box center [605, 240] width 678 height 133
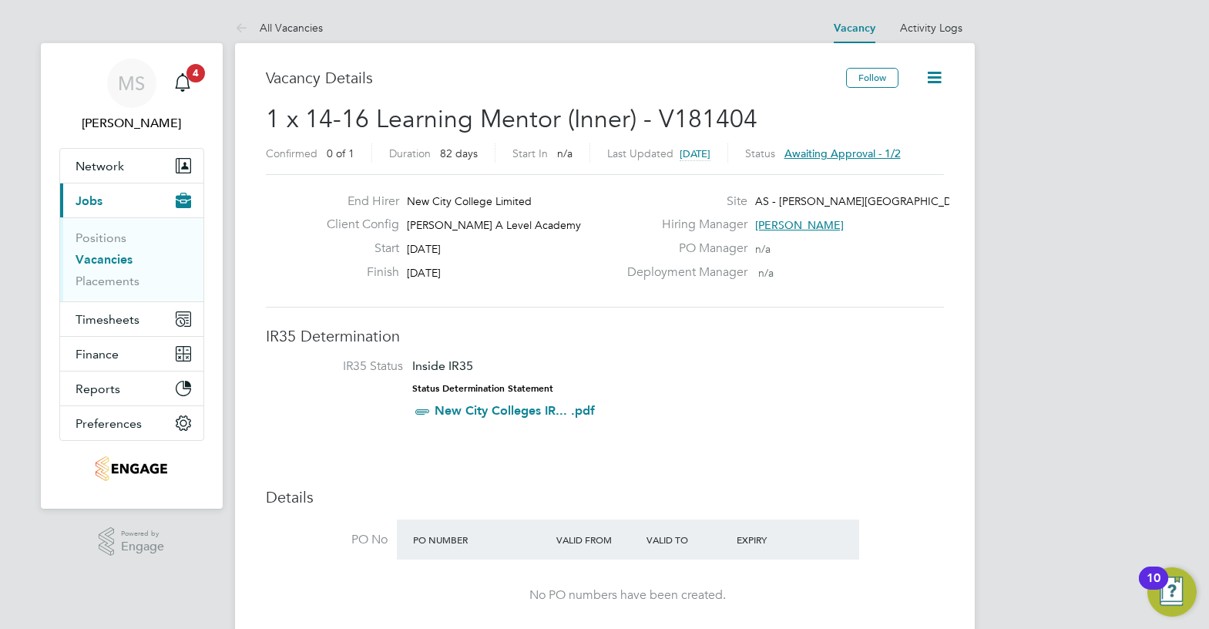
click at [893, 265] on div "Deployment Manager n/a" at bounding box center [783, 276] width 331 height 24
drag, startPoint x: 817, startPoint y: 263, endPoint x: 392, endPoint y: 193, distance: 431.1
click at [392, 193] on div "End Hirer New City College Limited Client Config [PERSON_NAME] A Level Academy …" at bounding box center [605, 240] width 691 height 95
click at [899, 274] on div "Deployment Manager n/a" at bounding box center [783, 276] width 331 height 24
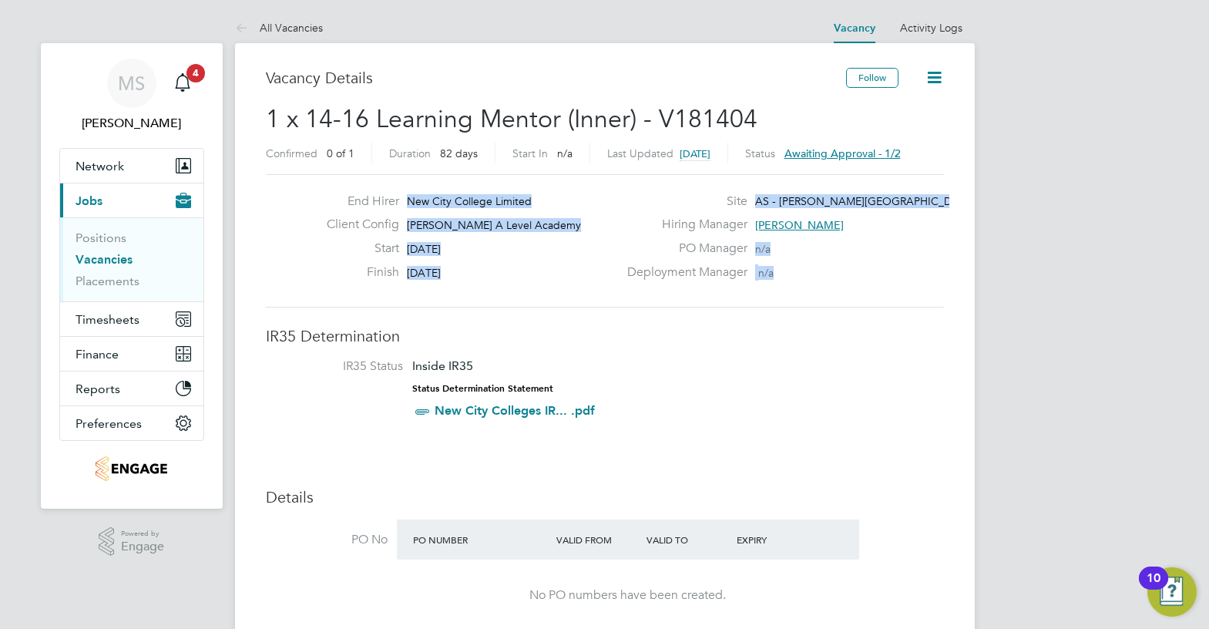
drag, startPoint x: 836, startPoint y: 275, endPoint x: 322, endPoint y: 182, distance: 522.5
click at [322, 182] on div "End Hirer New City College Limited Client Config [PERSON_NAME] A Level Academy …" at bounding box center [605, 240] width 678 height 133
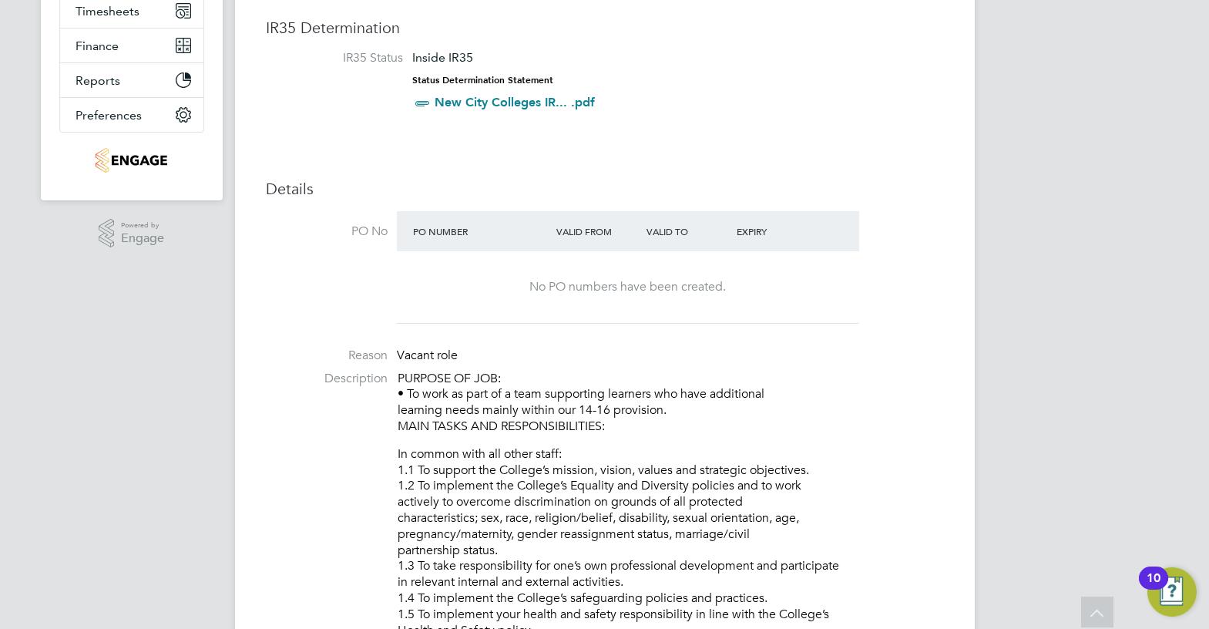
scroll to position [385, 0]
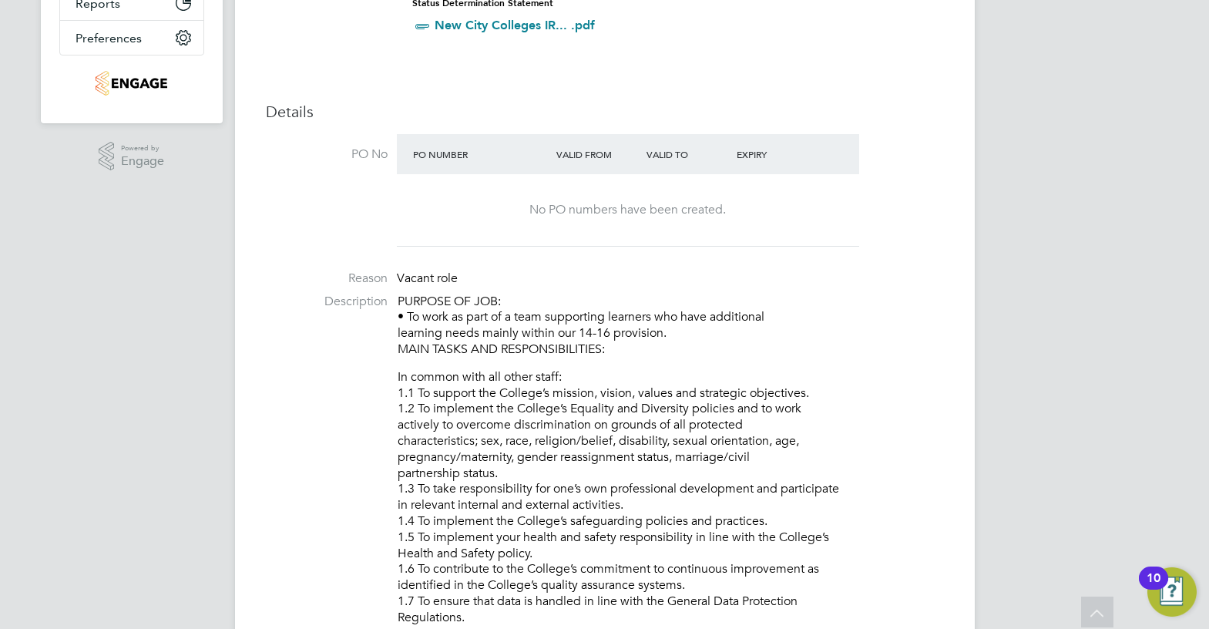
click at [714, 202] on div "No PO numbers have been created." at bounding box center [628, 210] width 432 height 16
click at [757, 217] on div "No PO numbers have been created." at bounding box center [628, 210] width 432 height 16
drag, startPoint x: 738, startPoint y: 212, endPoint x: 506, endPoint y: 208, distance: 231.3
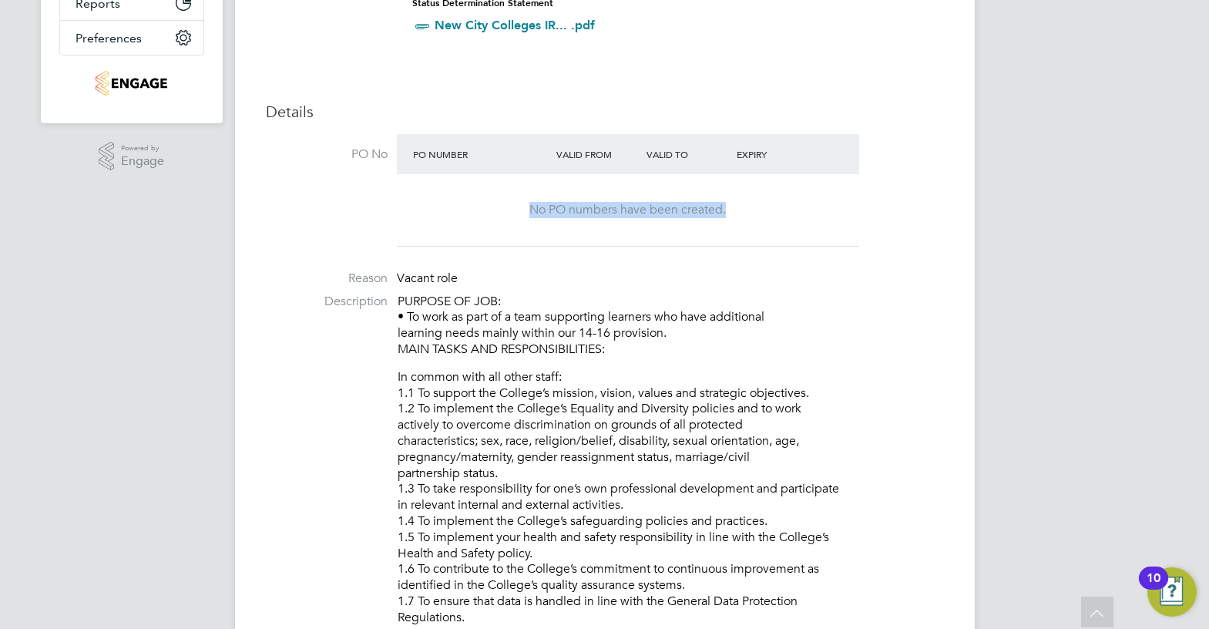
click at [506, 208] on div "No PO numbers have been created." at bounding box center [628, 210] width 432 height 16
click at [789, 294] on p "PURPOSE OF JOB: • To work as part of a team supporting learners who have additi…" at bounding box center [671, 326] width 547 height 64
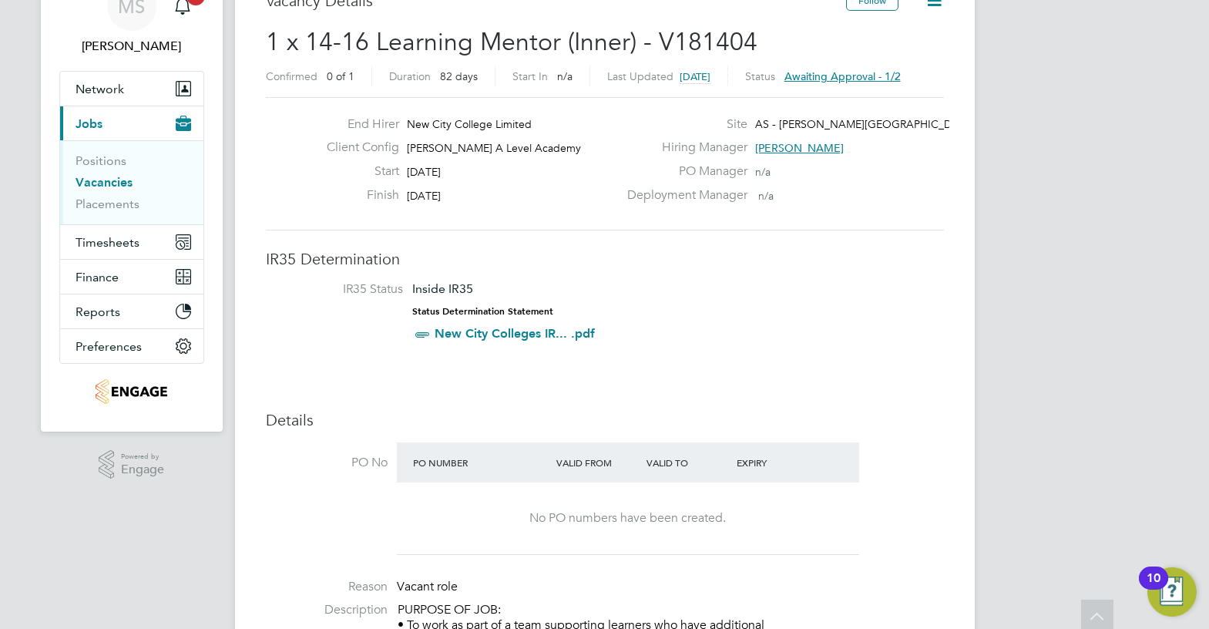
scroll to position [0, 0]
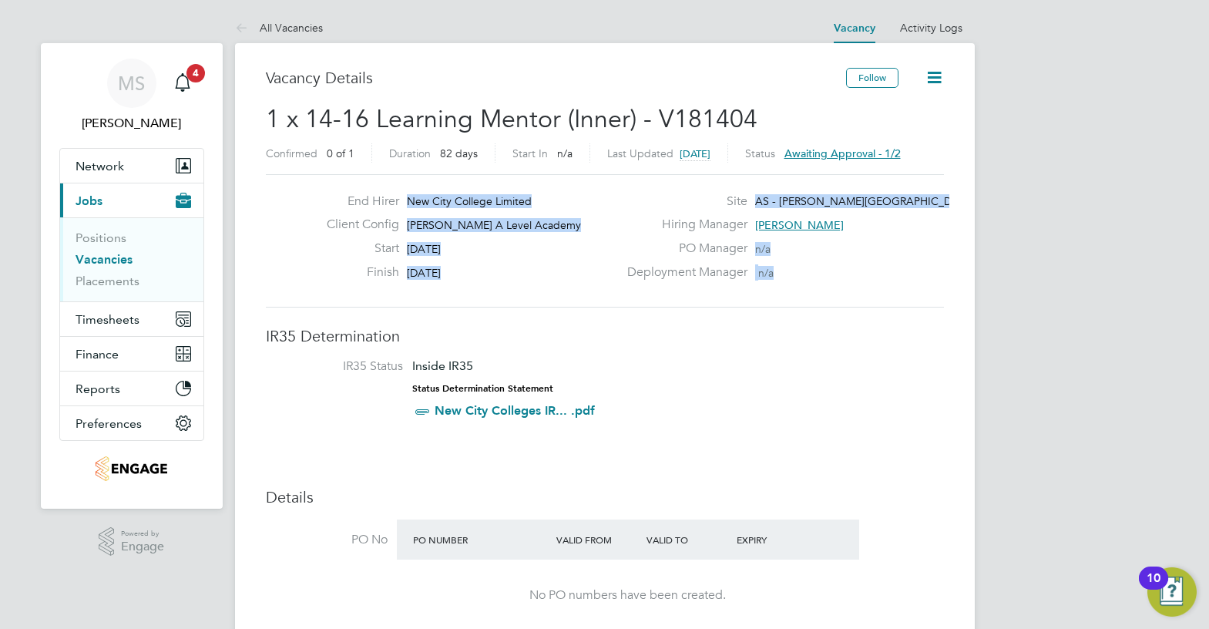
drag, startPoint x: 772, startPoint y: 274, endPoint x: 400, endPoint y: 203, distance: 379.0
click at [400, 203] on div "End Hirer New City College Limited Client Config [PERSON_NAME] A Level Academy …" at bounding box center [605, 240] width 691 height 95
click at [732, 266] on label "Deployment Manager" at bounding box center [682, 272] width 129 height 16
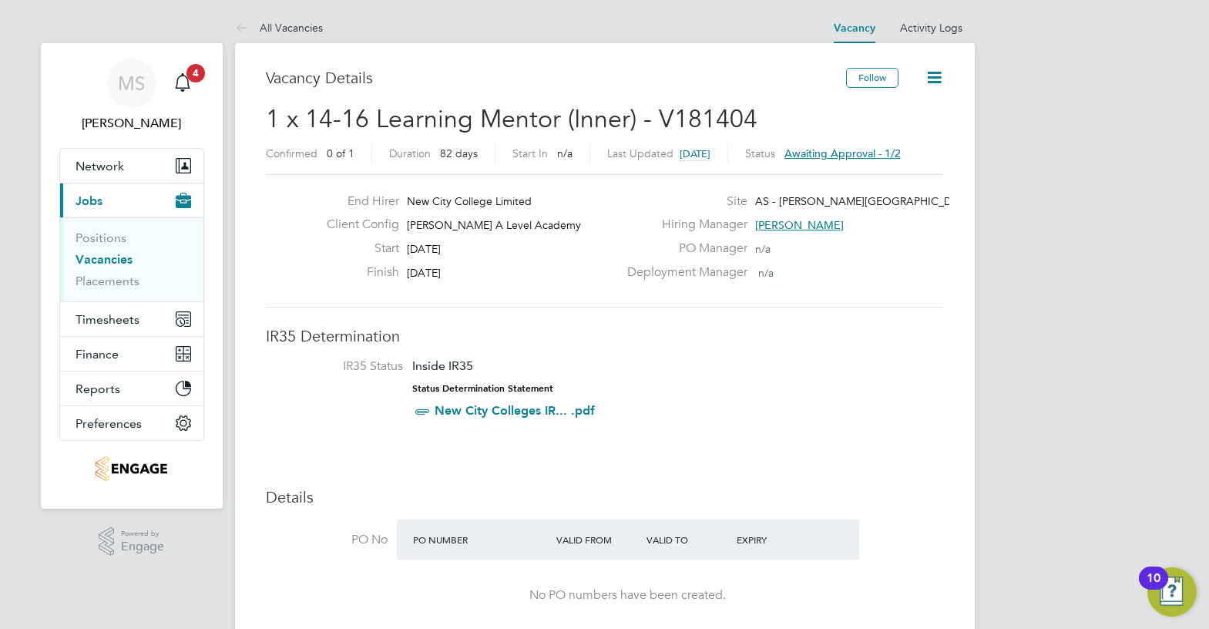
click at [777, 265] on div "Deployment Manager n/a" at bounding box center [783, 276] width 331 height 24
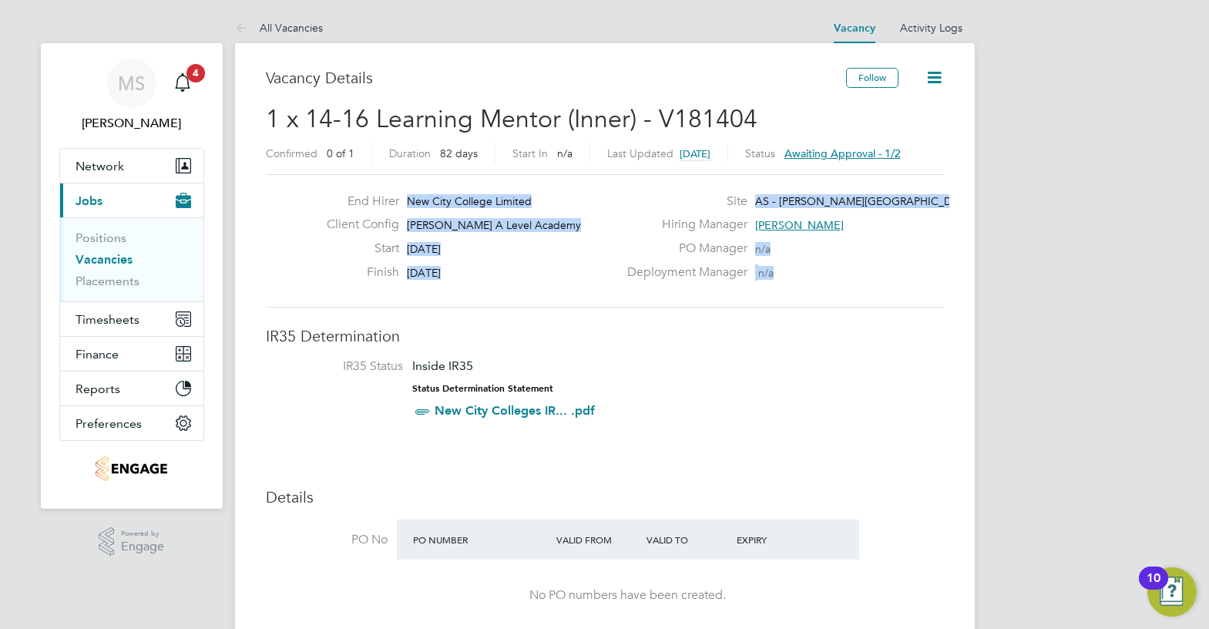
drag, startPoint x: 834, startPoint y: 273, endPoint x: 391, endPoint y: 191, distance: 450.7
click at [391, 191] on div "End Hirer New City College Limited Client Config [PERSON_NAME] A Level Academy …" at bounding box center [605, 240] width 678 height 133
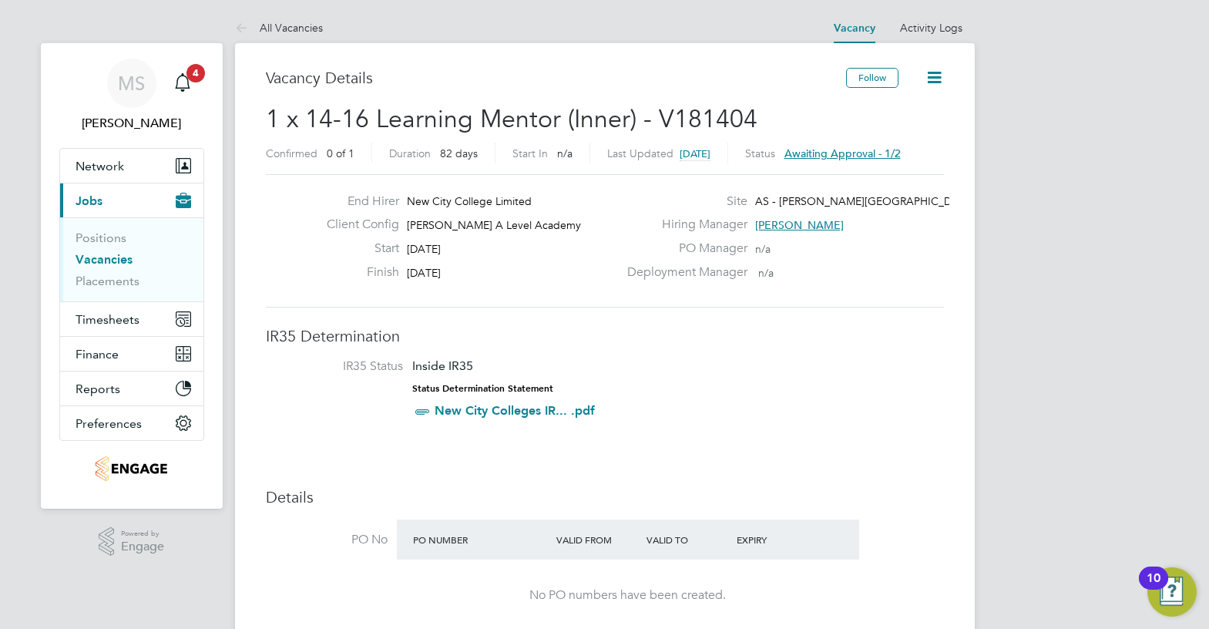
click at [795, 273] on div "Deployment Manager n/a" at bounding box center [783, 276] width 331 height 24
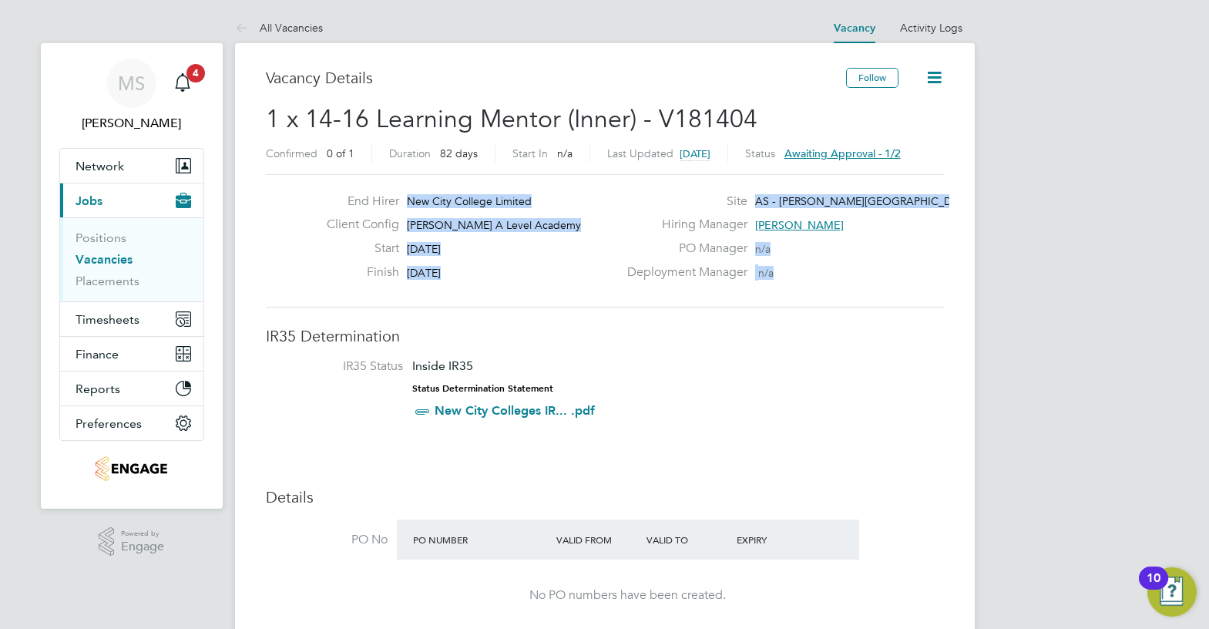
drag, startPoint x: 792, startPoint y: 278, endPoint x: 406, endPoint y: 192, distance: 395.0
click at [406, 192] on div "End Hirer New City College Limited Client Config [PERSON_NAME] A Level Academy …" at bounding box center [605, 240] width 678 height 133
click at [792, 242] on div "PO Manager n/a" at bounding box center [783, 252] width 331 height 24
drag, startPoint x: 798, startPoint y: 282, endPoint x: 411, endPoint y: 209, distance: 393.8
click at [410, 207] on div "End Hirer New City College Limited Client Config [PERSON_NAME] A Level Academy …" at bounding box center [605, 240] width 691 height 95
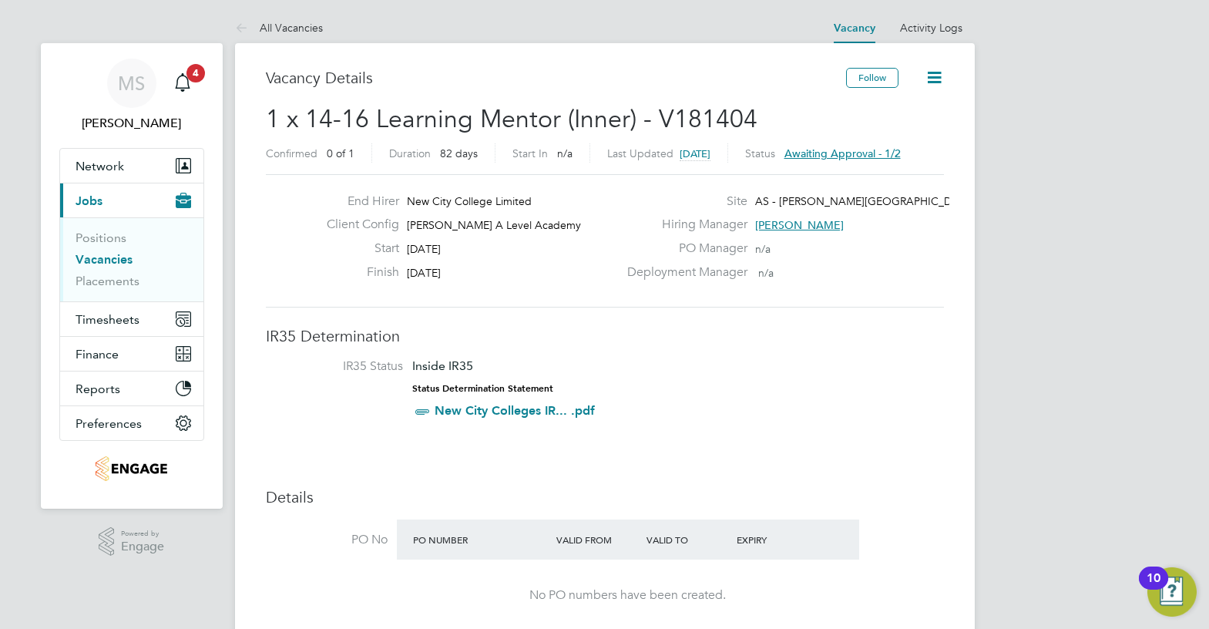
drag, startPoint x: 738, startPoint y: 309, endPoint x: 732, endPoint y: 318, distance: 11.1
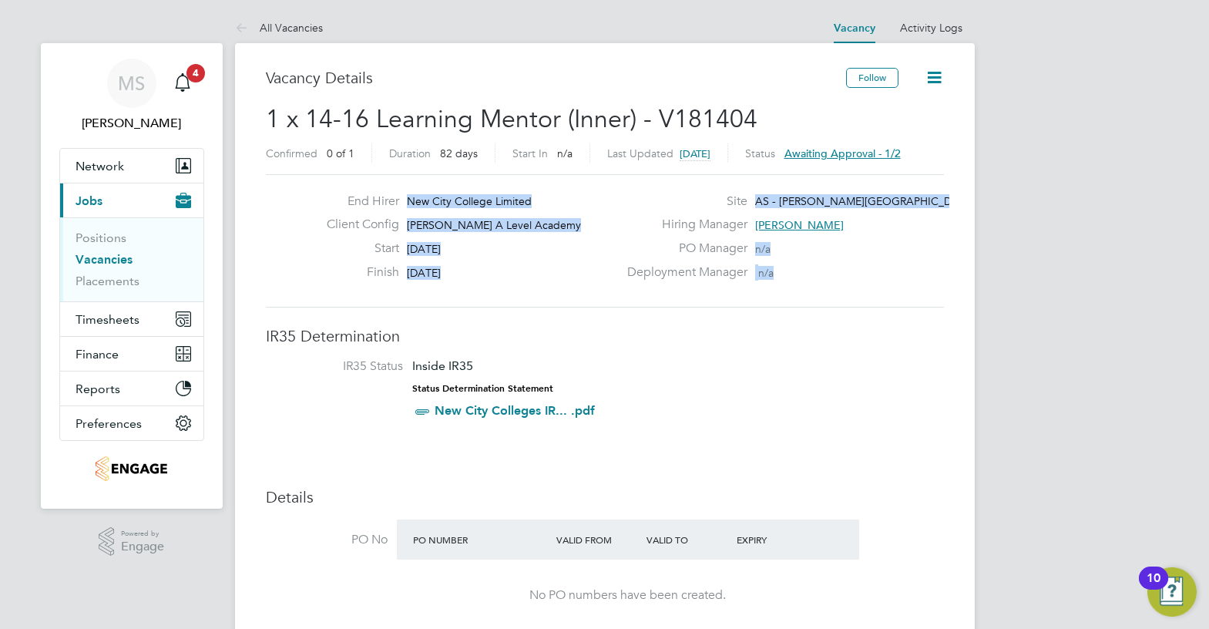
drag, startPoint x: 795, startPoint y: 274, endPoint x: 411, endPoint y: 200, distance: 390.8
click at [411, 200] on div "End Hirer New City College Limited Client Config [PERSON_NAME] A Level Academy …" at bounding box center [605, 240] width 691 height 95
click at [757, 274] on div "Deployment Manager n/a" at bounding box center [783, 276] width 331 height 24
drag, startPoint x: 782, startPoint y: 275, endPoint x: 409, endPoint y: 204, distance: 379.0
click at [409, 204] on div "End Hirer New City College Limited Client Config [PERSON_NAME] A Level Academy …" at bounding box center [605, 240] width 691 height 95
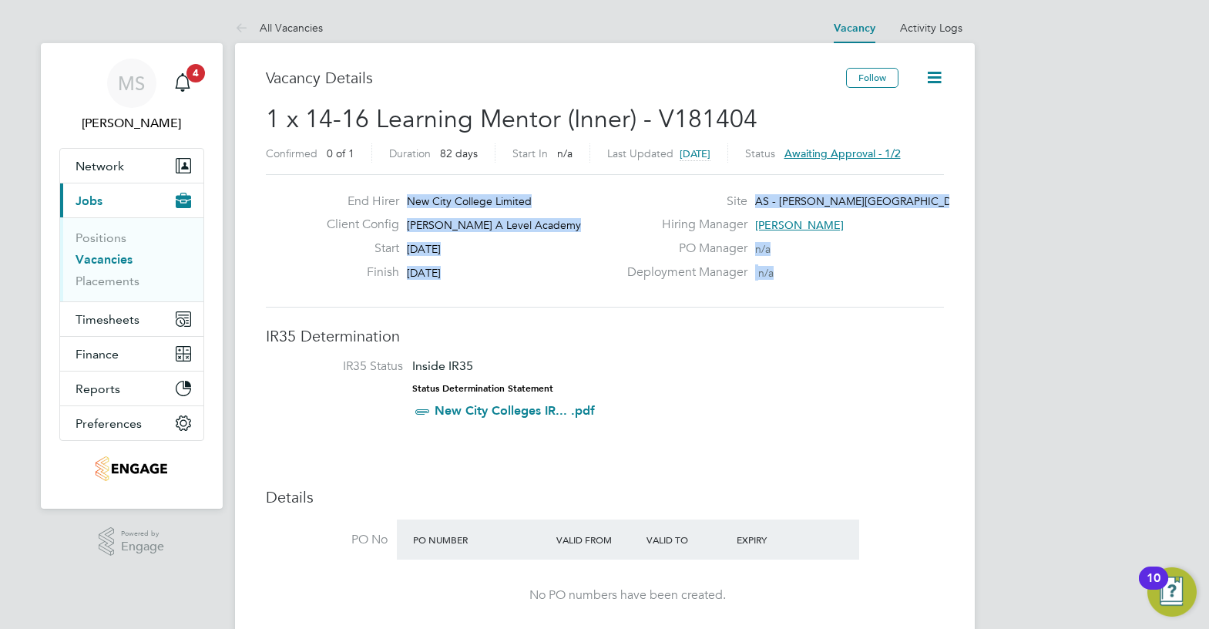
click at [592, 230] on div "Client Config [PERSON_NAME] A Level Academy" at bounding box center [466, 229] width 304 height 24
drag, startPoint x: 493, startPoint y: 263, endPoint x: 329, endPoint y: 177, distance: 185.1
click at [329, 177] on div "End Hirer New City College Limited Client Config [PERSON_NAME] A Level Academy …" at bounding box center [605, 240] width 678 height 133
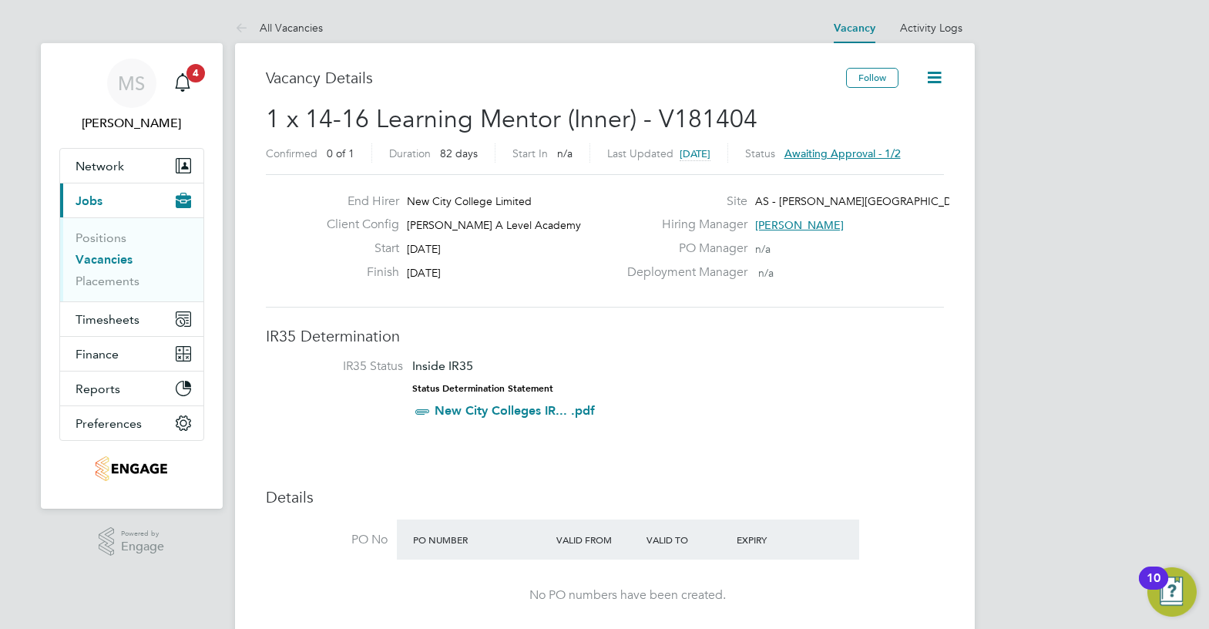
click at [470, 248] on div "Start [DATE]" at bounding box center [466, 252] width 304 height 24
drag, startPoint x: 451, startPoint y: 244, endPoint x: 402, endPoint y: 194, distance: 69.2
click at [402, 194] on div "End Hirer New City College Limited Client Config [PERSON_NAME] A Level Academy …" at bounding box center [466, 240] width 304 height 95
drag, startPoint x: 491, startPoint y: 263, endPoint x: 523, endPoint y: 271, distance: 32.5
click at [492, 263] on div "Start [DATE]" at bounding box center [466, 252] width 304 height 24
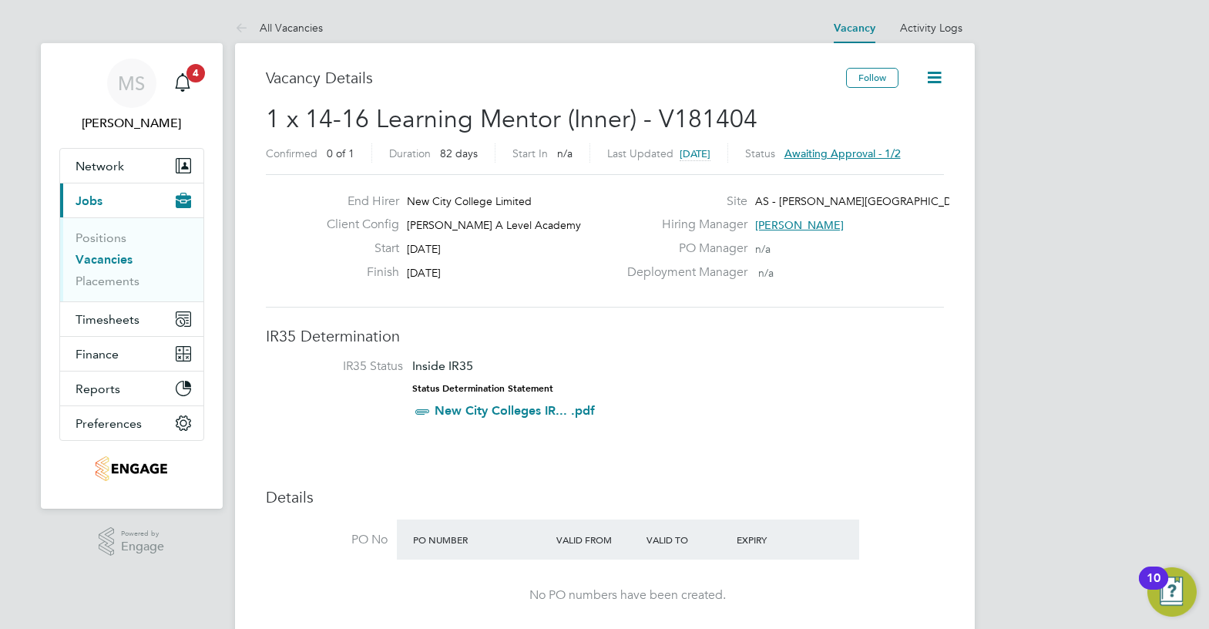
drag, startPoint x: 823, startPoint y: 265, endPoint x: 805, endPoint y: 267, distance: 18.6
click at [805, 267] on div "Deployment Manager n/a" at bounding box center [783, 276] width 331 height 24
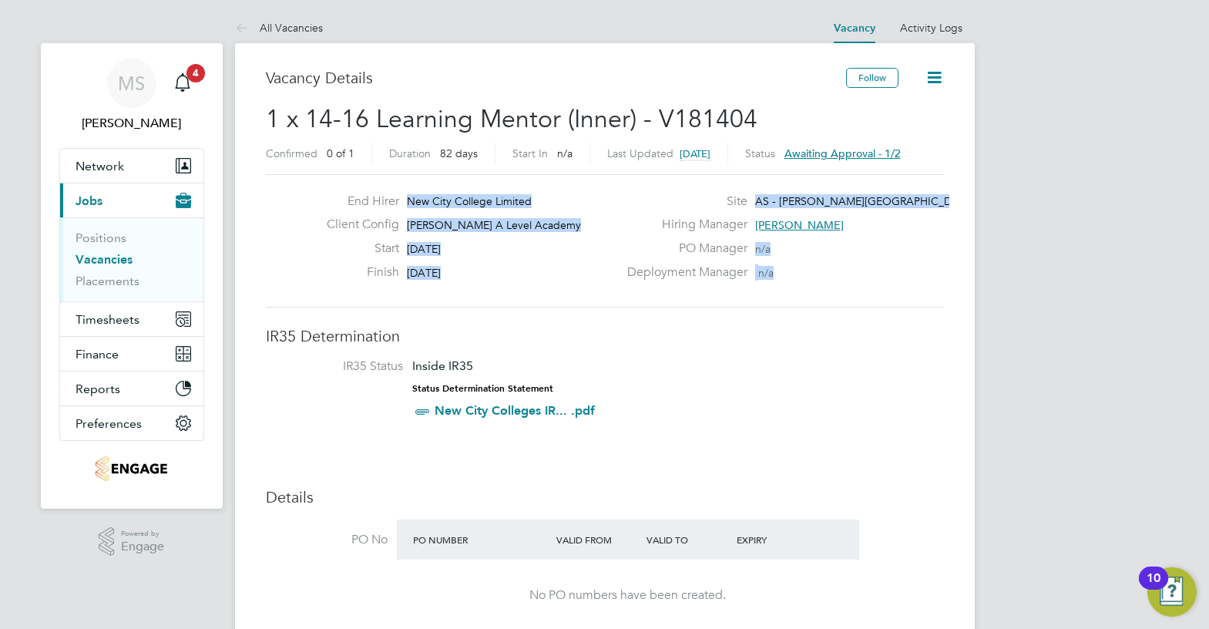
drag, startPoint x: 819, startPoint y: 267, endPoint x: 399, endPoint y: 178, distance: 429.5
click at [399, 178] on div "End Hirer New City College Limited Client Config [PERSON_NAME] A Level Academy …" at bounding box center [605, 240] width 678 height 133
click at [753, 240] on div "Hiring Manager [PERSON_NAME]" at bounding box center [783, 229] width 331 height 24
drag, startPoint x: 806, startPoint y: 273, endPoint x: 408, endPoint y: 201, distance: 404.9
click at [408, 201] on div "End Hirer New City College Limited Client Config [PERSON_NAME] A Level Academy …" at bounding box center [605, 240] width 691 height 95
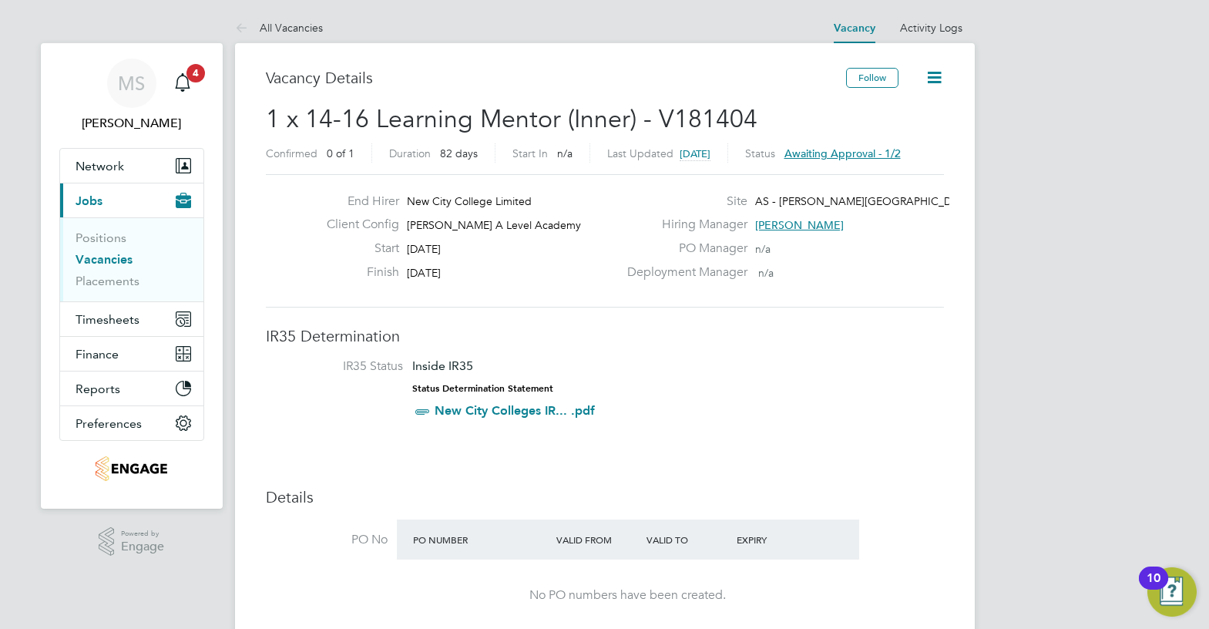
click at [643, 293] on div "End Hirer New City College Limited Client Config [PERSON_NAME] A Level Academy …" at bounding box center [605, 240] width 678 height 133
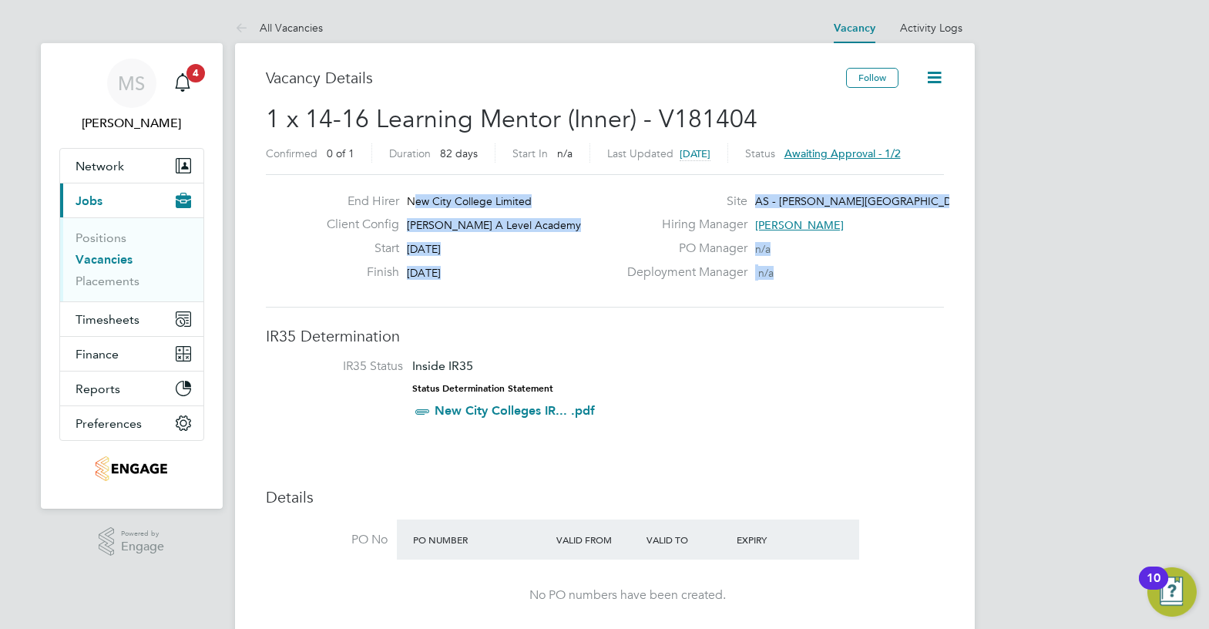
drag, startPoint x: 802, startPoint y: 270, endPoint x: 413, endPoint y: 195, distance: 395.6
click at [413, 195] on div "End Hirer New City College Limited Client Config [PERSON_NAME] A Level Academy …" at bounding box center [605, 240] width 691 height 95
drag, startPoint x: 838, startPoint y: 255, endPoint x: 823, endPoint y: 271, distance: 21.3
click at [839, 255] on div "PO Manager n/a" at bounding box center [783, 252] width 331 height 24
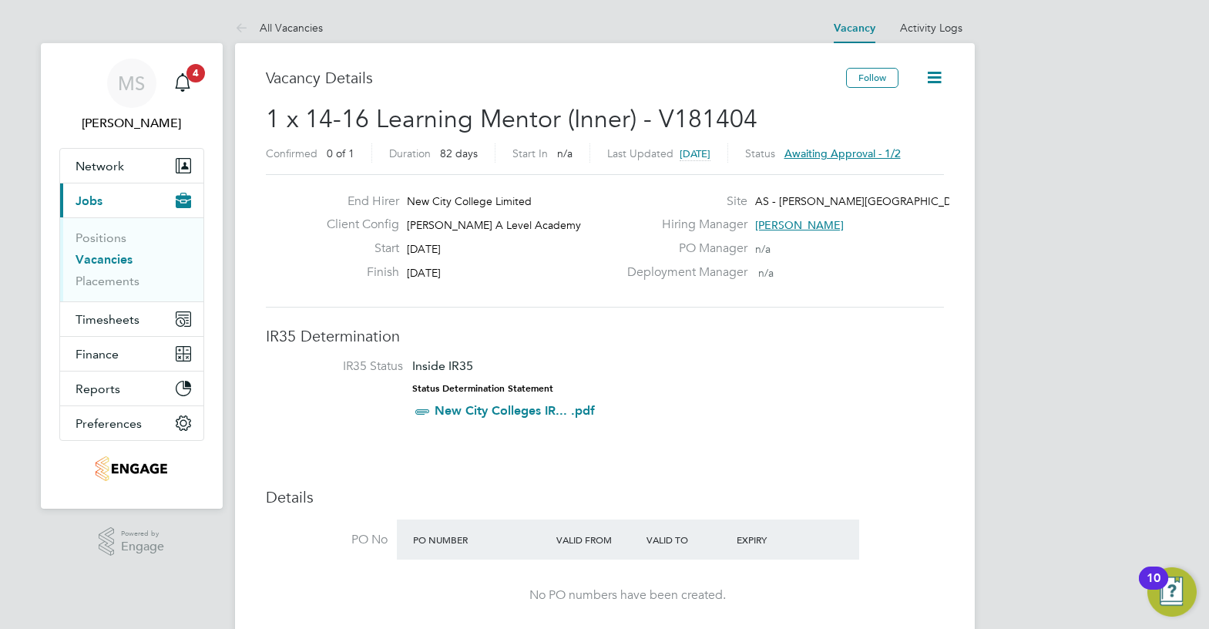
click at [826, 271] on div "Deployment Manager n/a" at bounding box center [783, 276] width 331 height 24
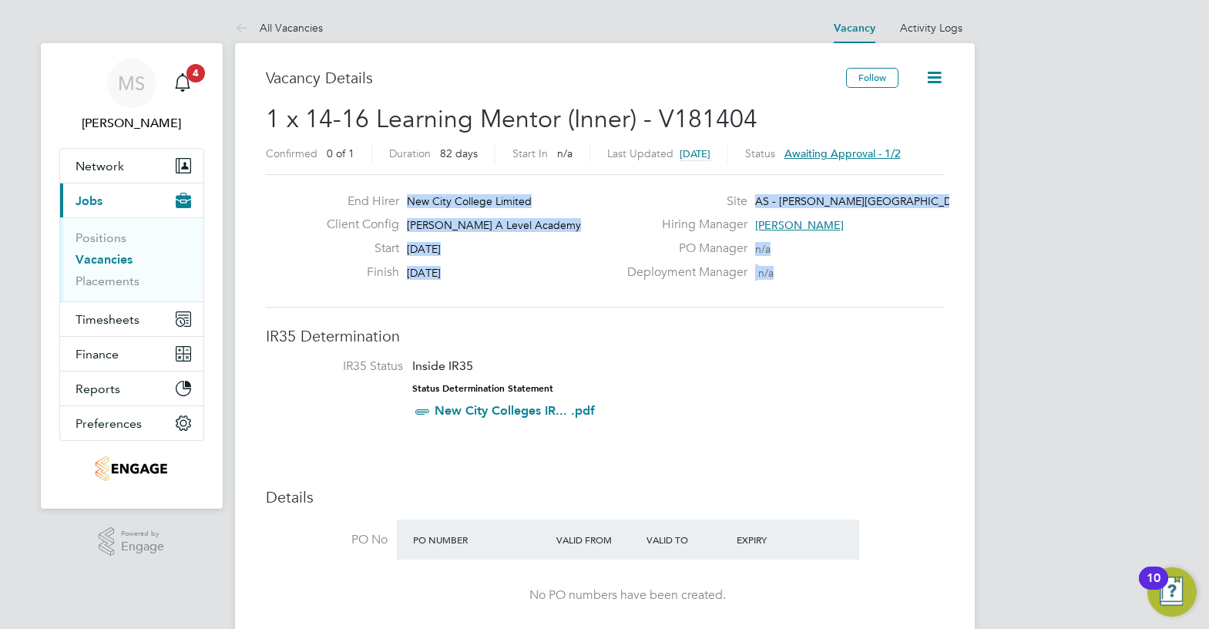
drag
click at [394, 214] on div "End Hirer New City College Limited Client Config [PERSON_NAME] A Level Academy …" at bounding box center [605, 240] width 691 height 95
click at [637, 273] on label "Deployment Manager" at bounding box center [682, 272] width 129 height 16
click at [792, 278] on div "Deployment Manager n/a" at bounding box center [783, 276] width 331 height 24
click at [391, 200] on div "End Hirer New City College Limited Client Config [PERSON_NAME] A Level Academy …" at bounding box center [605, 240] width 691 height 95
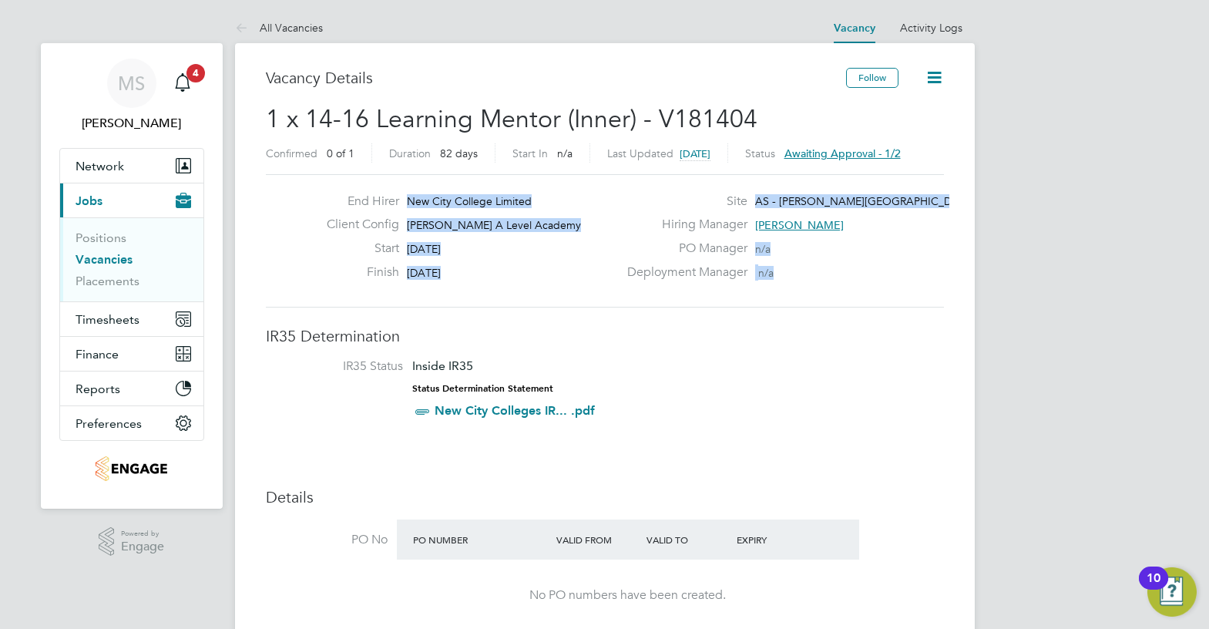
click at [557, 249] on div "Start [DATE]" at bounding box center [466, 252] width 304 height 24
